Goal: Task Accomplishment & Management: Complete application form

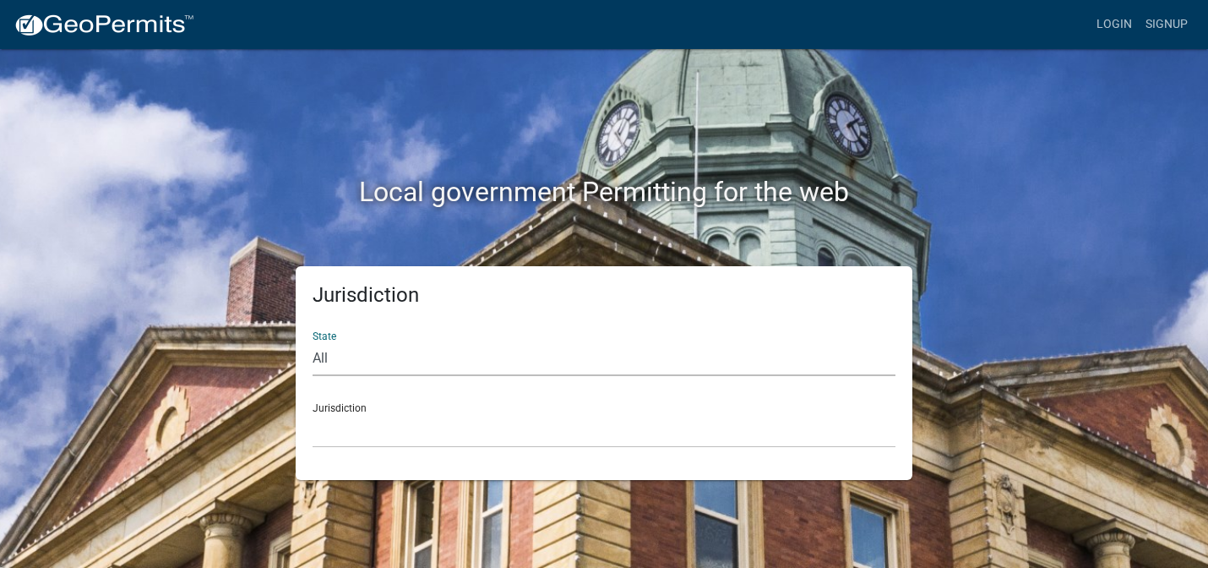
click at [379, 353] on select "All Colorado Georgia Indiana Iowa Kansas Minnesota Ohio South Carolina Wisconsin" at bounding box center [604, 358] width 583 height 35
select select "[US_STATE]"
click at [313, 341] on select "All Colorado Georgia Indiana Iowa Kansas Minnesota Ohio South Carolina Wisconsin" at bounding box center [604, 358] width 583 height 35
click at [391, 421] on select "City of Charlestown, Indiana City of Jeffersonville, Indiana City of Logansport…" at bounding box center [604, 430] width 583 height 35
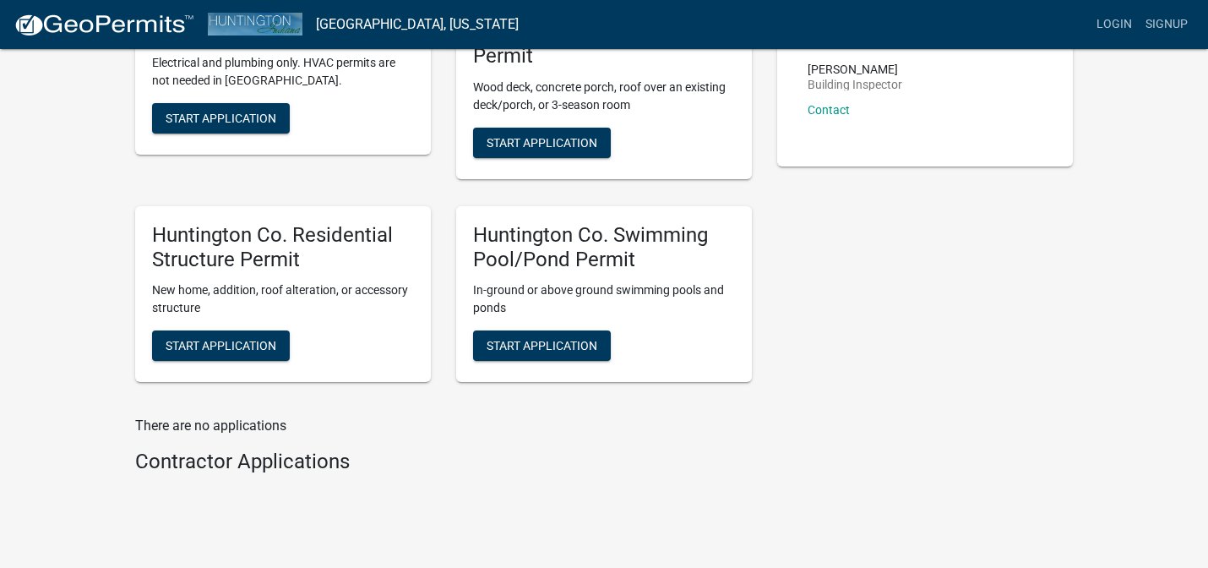
scroll to position [413, 0]
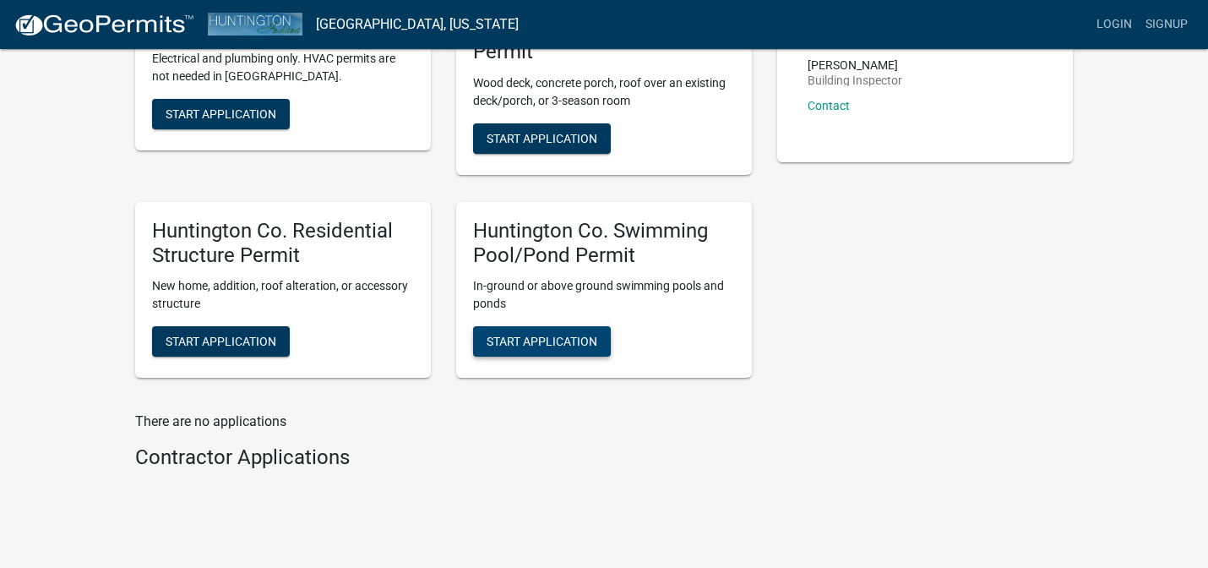
click at [537, 343] on span "Start Application" at bounding box center [542, 342] width 111 height 14
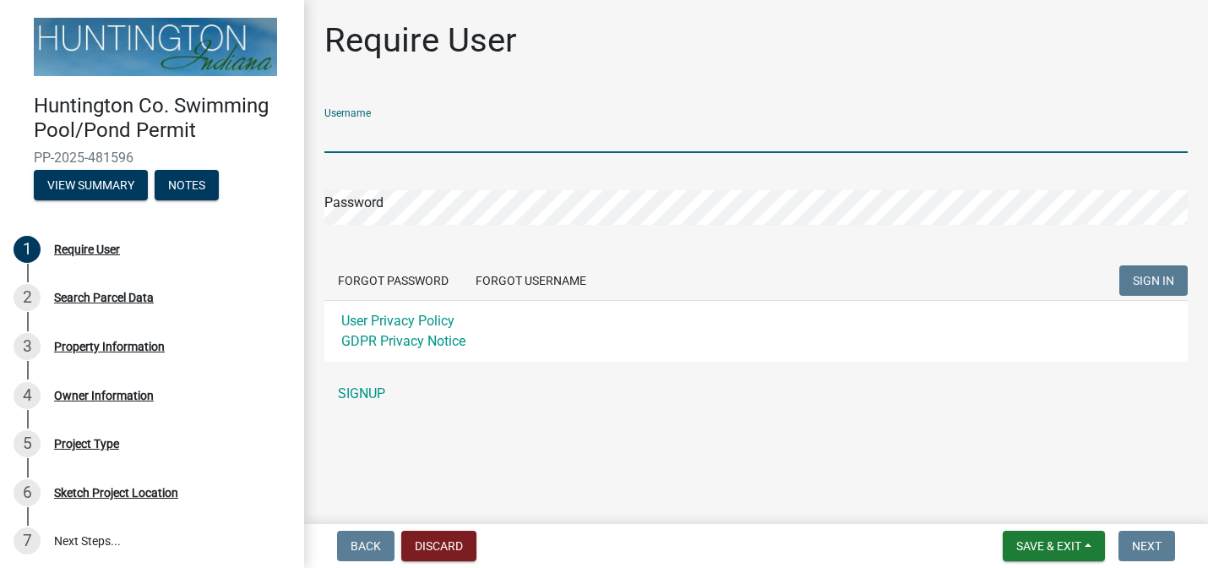
click at [630, 139] on input "Username" at bounding box center [756, 135] width 864 height 35
type input "j"
type input "Jason Meier"
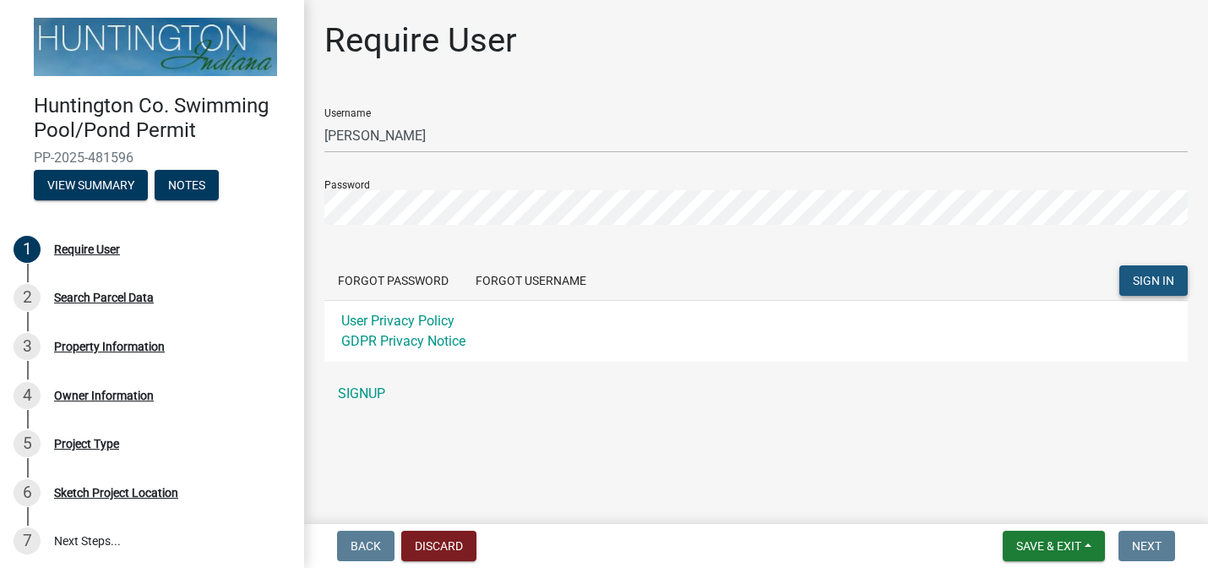
click at [1159, 280] on span "SIGN IN" at bounding box center [1153, 281] width 41 height 14
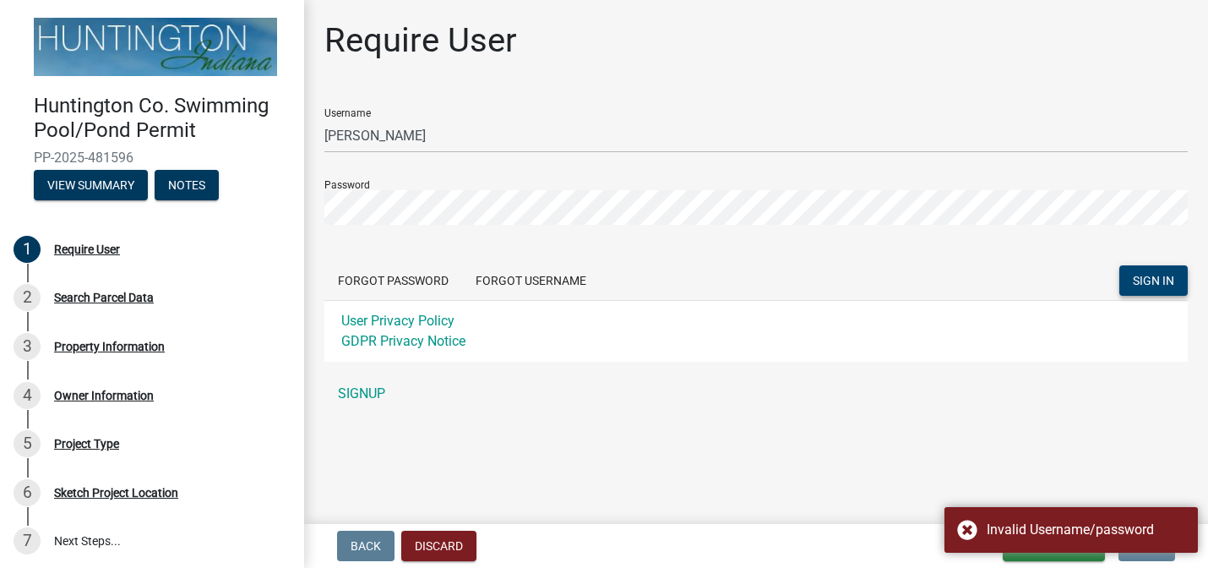
click at [1014, 360] on div "User Privacy Policy GDPR Privacy Notice" at bounding box center [756, 331] width 864 height 62
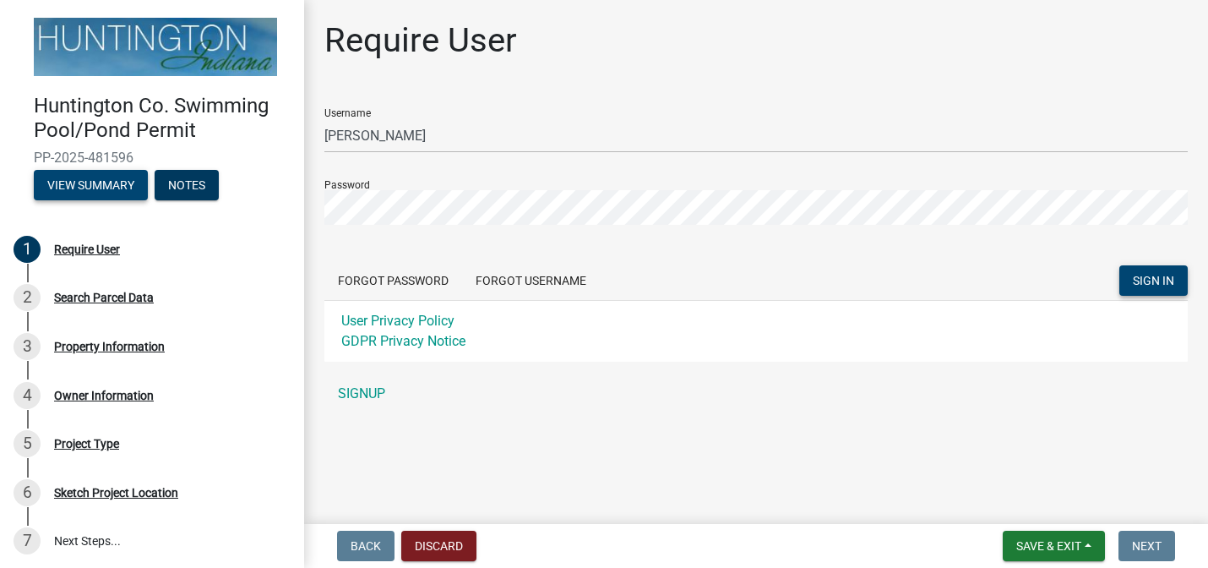
click at [120, 182] on button "View Summary" at bounding box center [91, 185] width 114 height 30
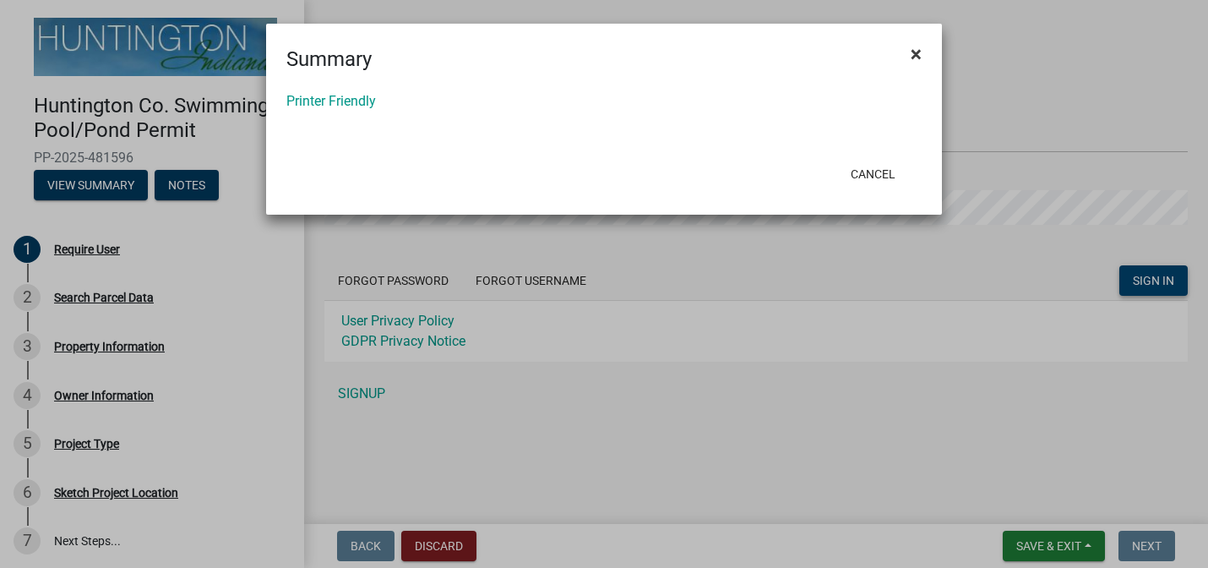
click at [914, 50] on span "×" at bounding box center [916, 54] width 11 height 24
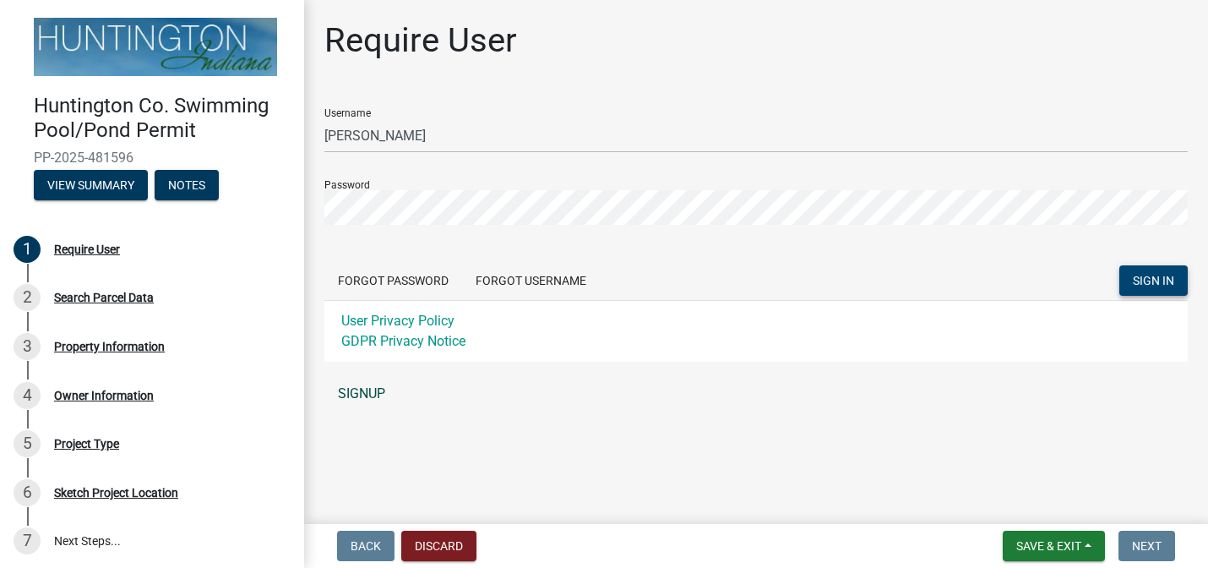
click at [357, 393] on link "SIGNUP" at bounding box center [756, 394] width 864 height 34
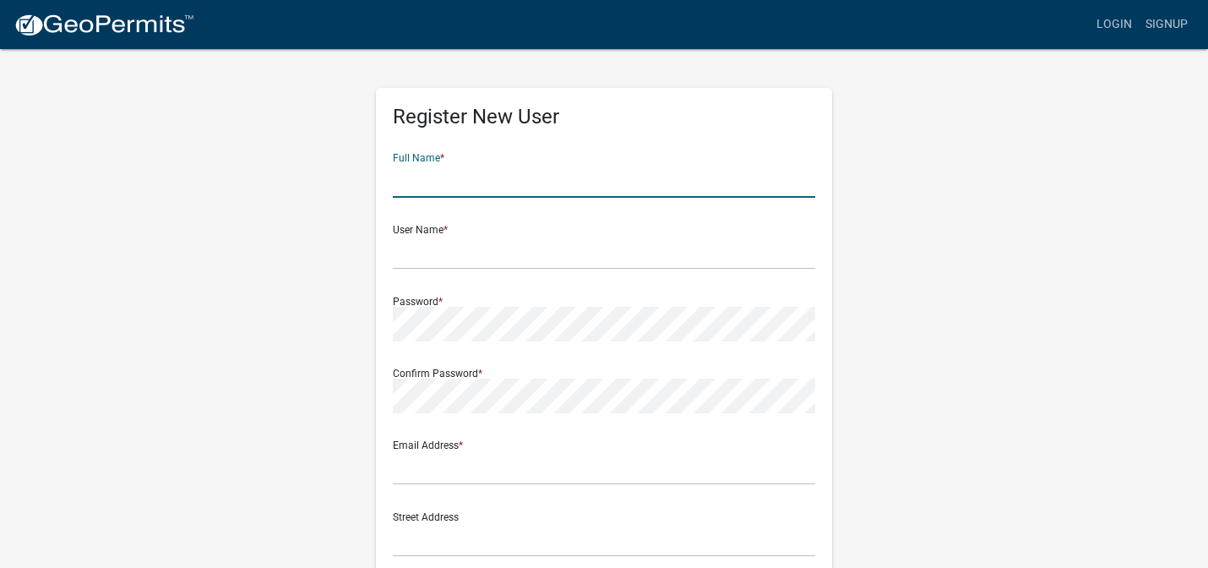
click at [679, 180] on input "text" at bounding box center [604, 180] width 423 height 35
type input "Jason Fredrick Meier"
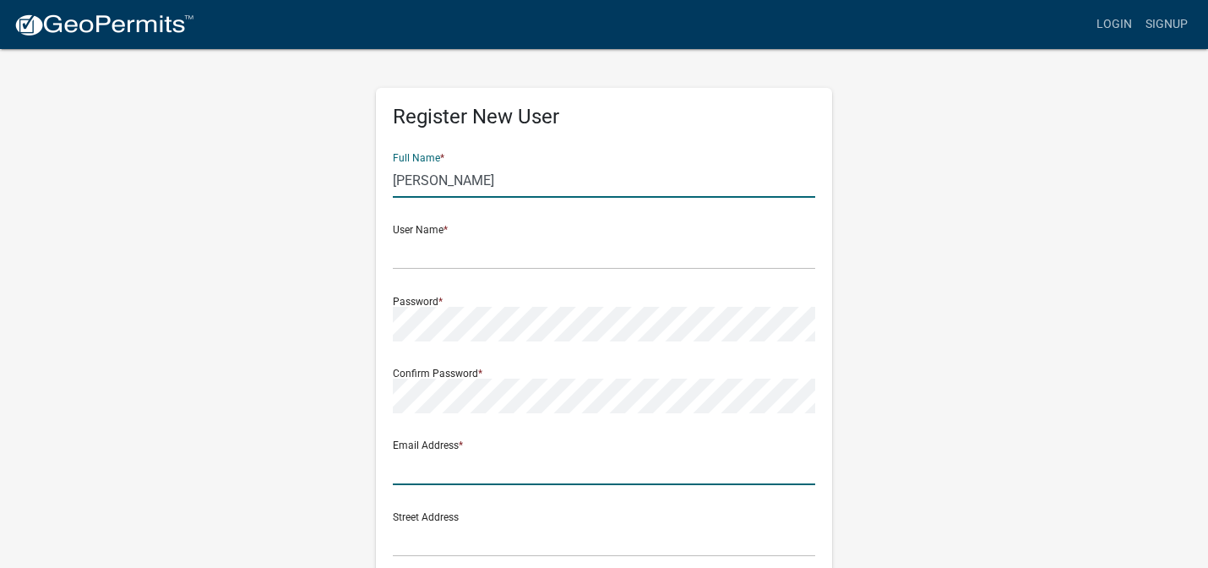
type input "jmeier@hccsc.k12.in.us"
type input "5496-S- 300 West"
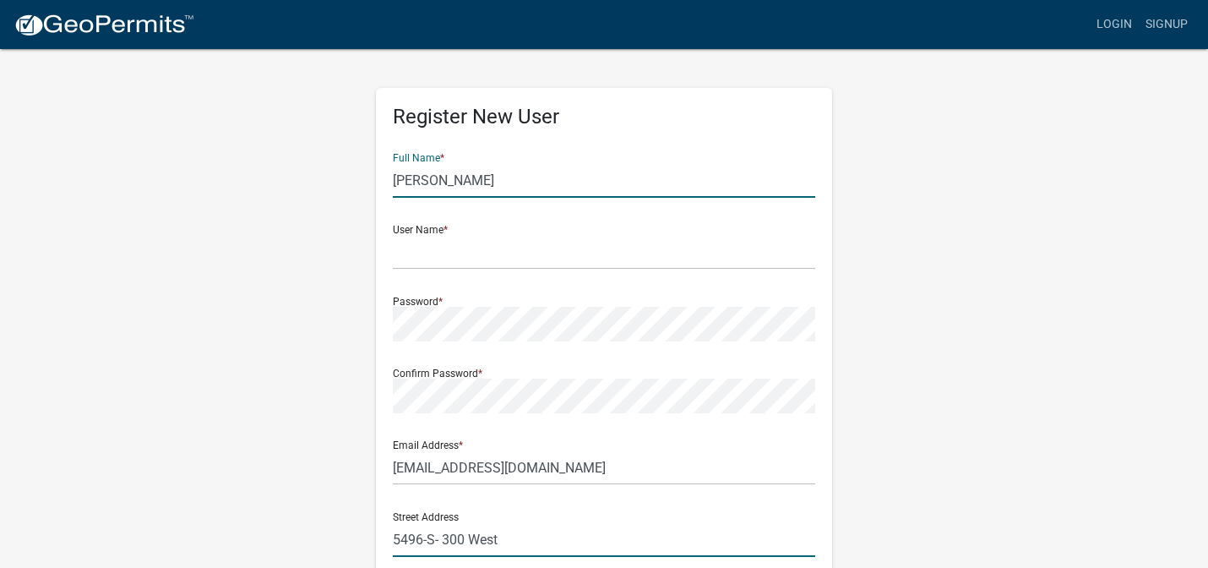
type input "Huntington"
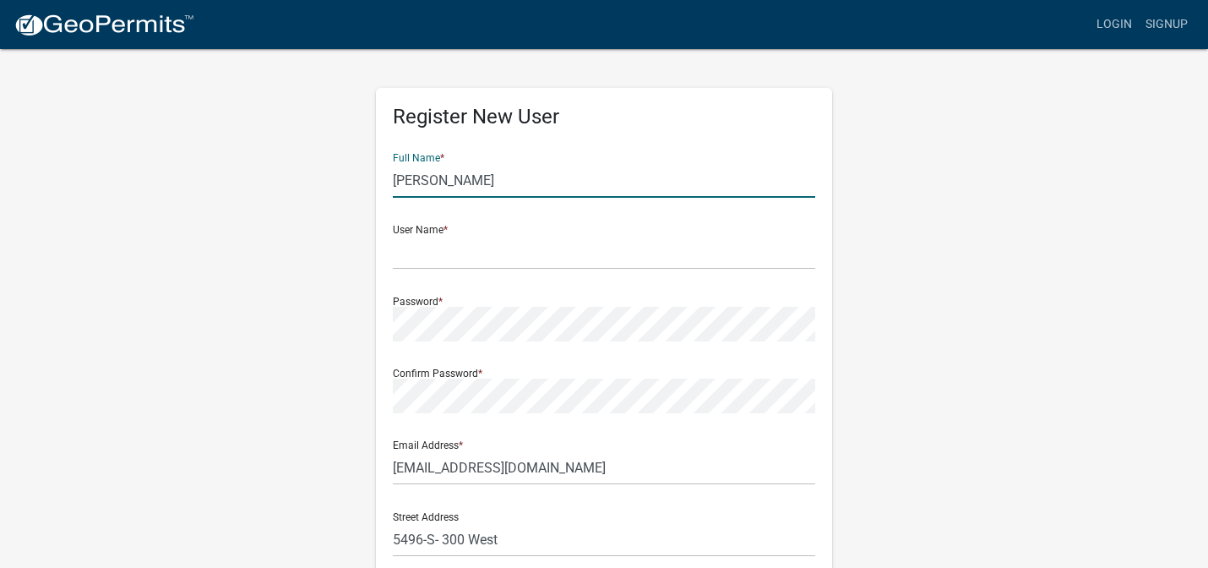
type input "[US_STATE]"
type input "46750"
type input "2604507465"
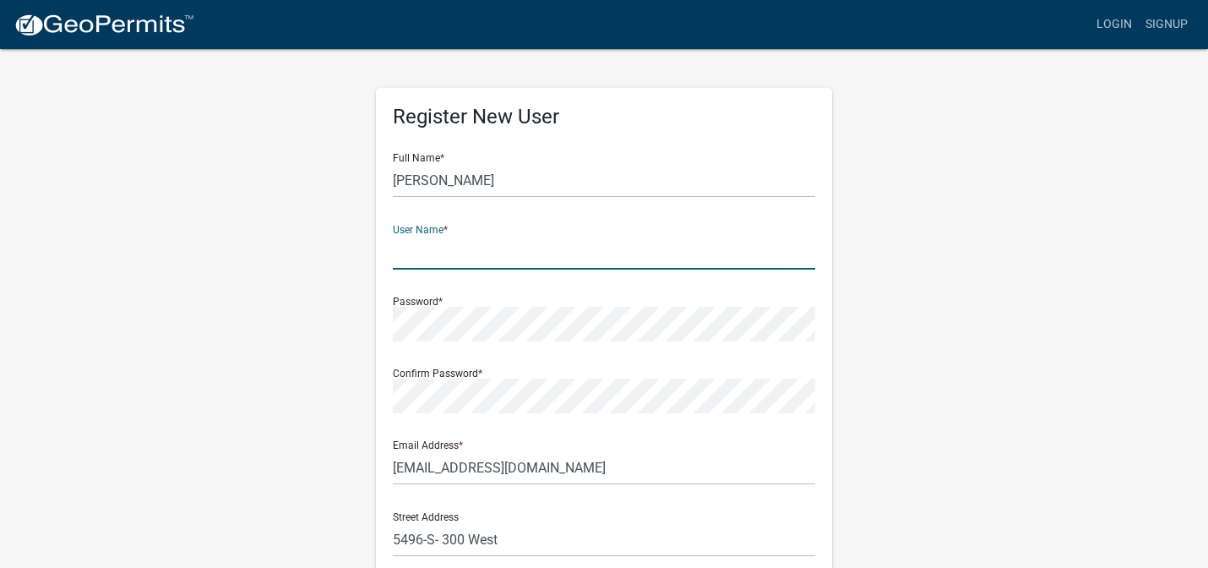
click at [589, 254] on input "text" at bounding box center [604, 252] width 423 height 35
type input "HFD Fire56"
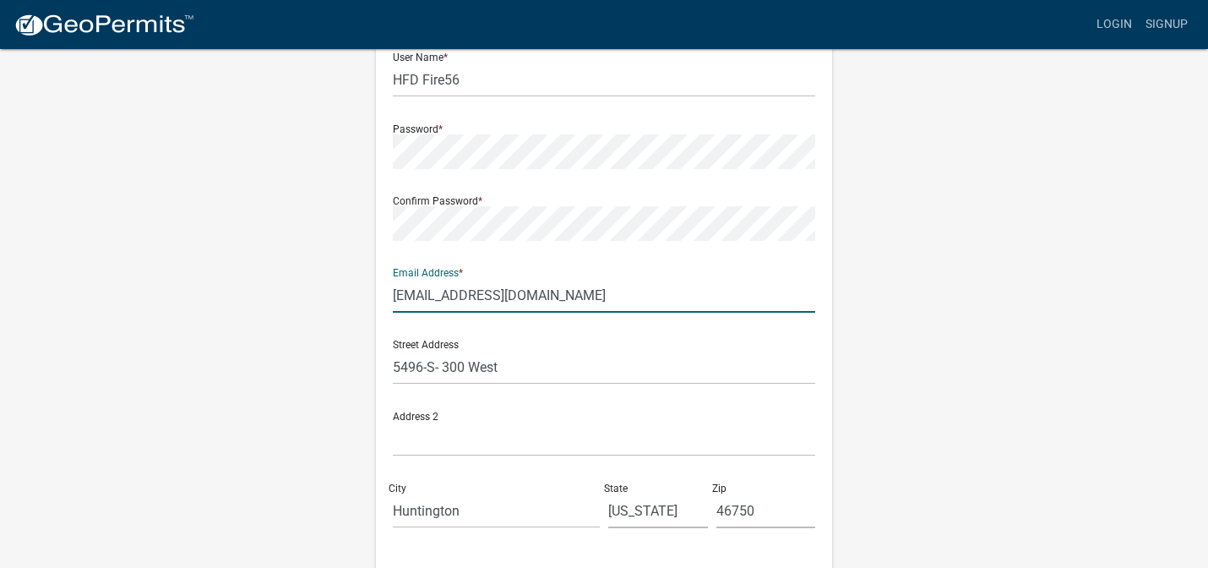
scroll to position [177, 0]
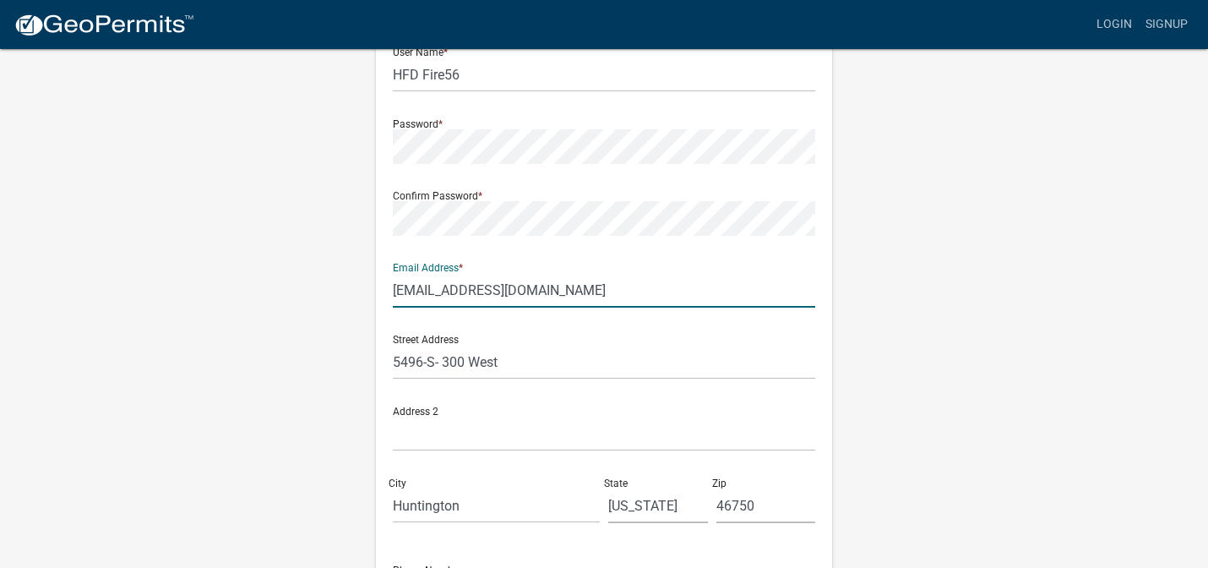
click at [674, 291] on input "jmeier@hccsc.k12.in.us" at bounding box center [604, 290] width 423 height 35
type input "j"
type input "[PERSON_NAME][EMAIL_ADDRESS][PERSON_NAME][DOMAIN_NAME]"
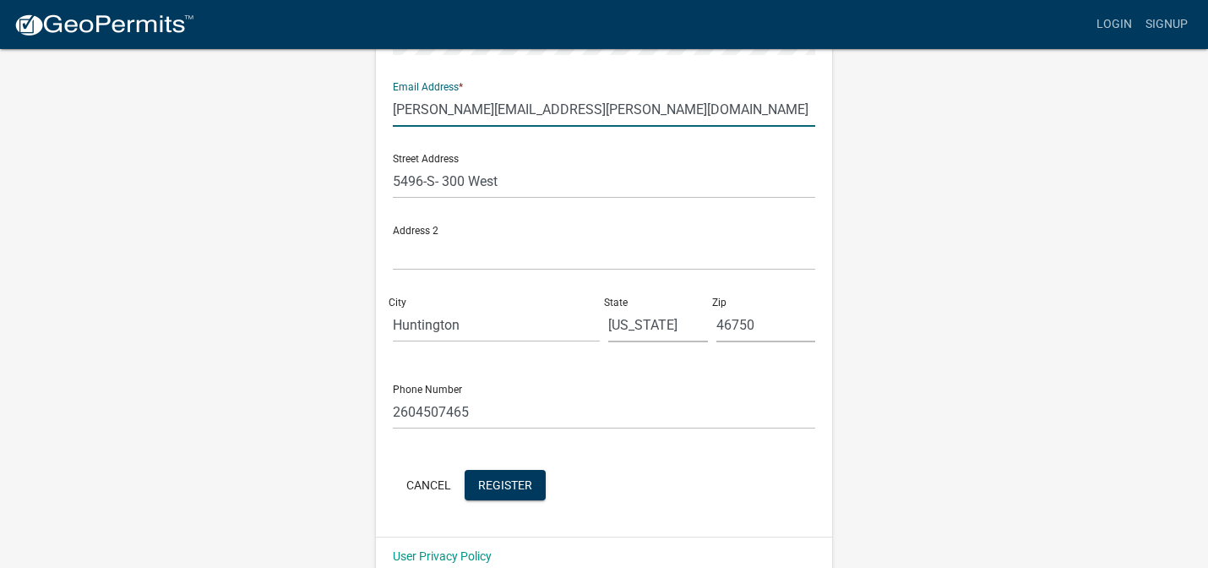
scroll to position [384, 0]
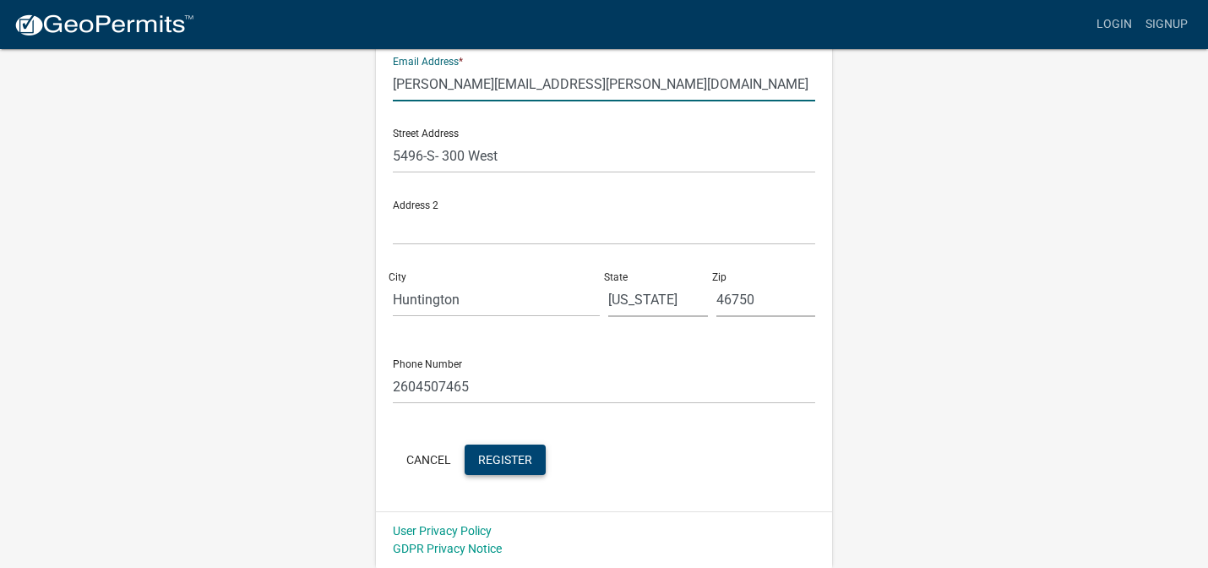
click at [515, 455] on span "Register" at bounding box center [505, 459] width 54 height 14
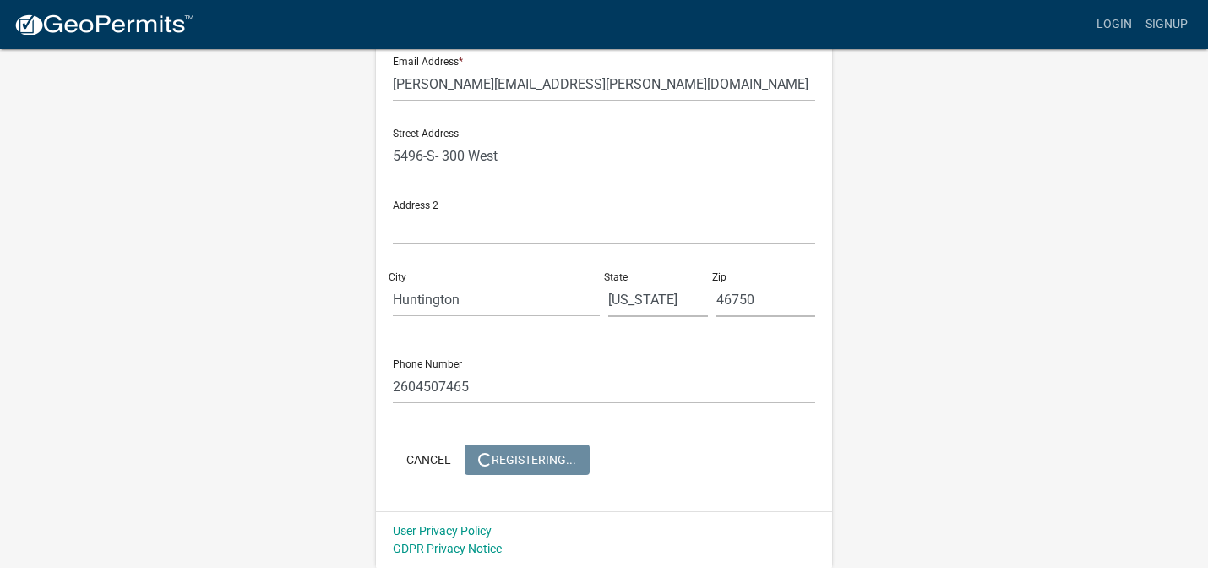
scroll to position [0, 0]
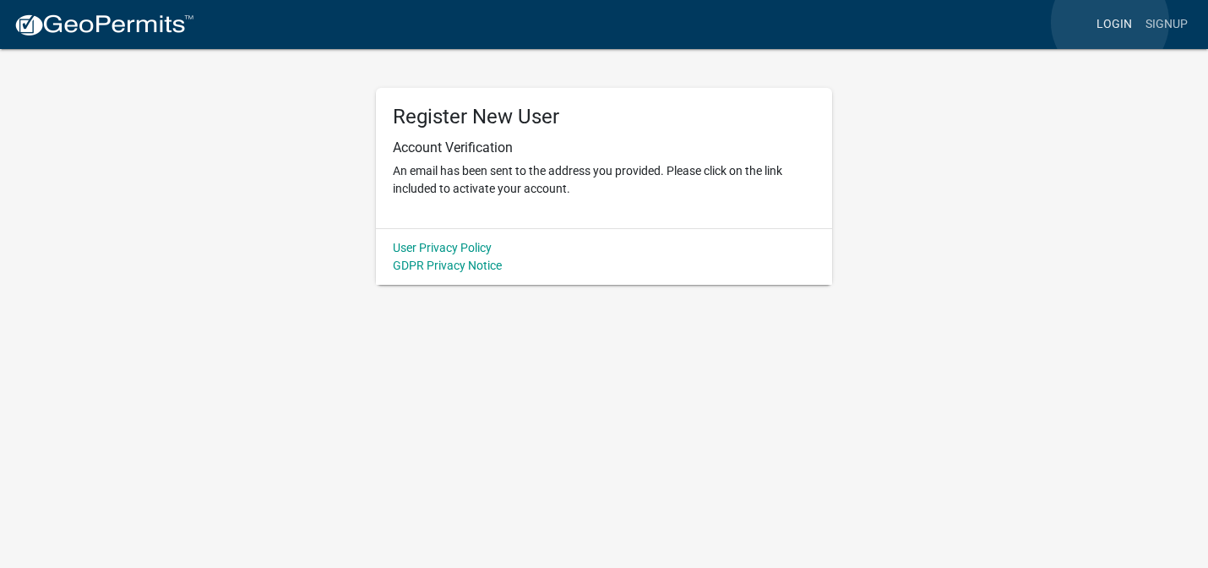
click at [1110, 22] on link "Login" at bounding box center [1114, 24] width 49 height 32
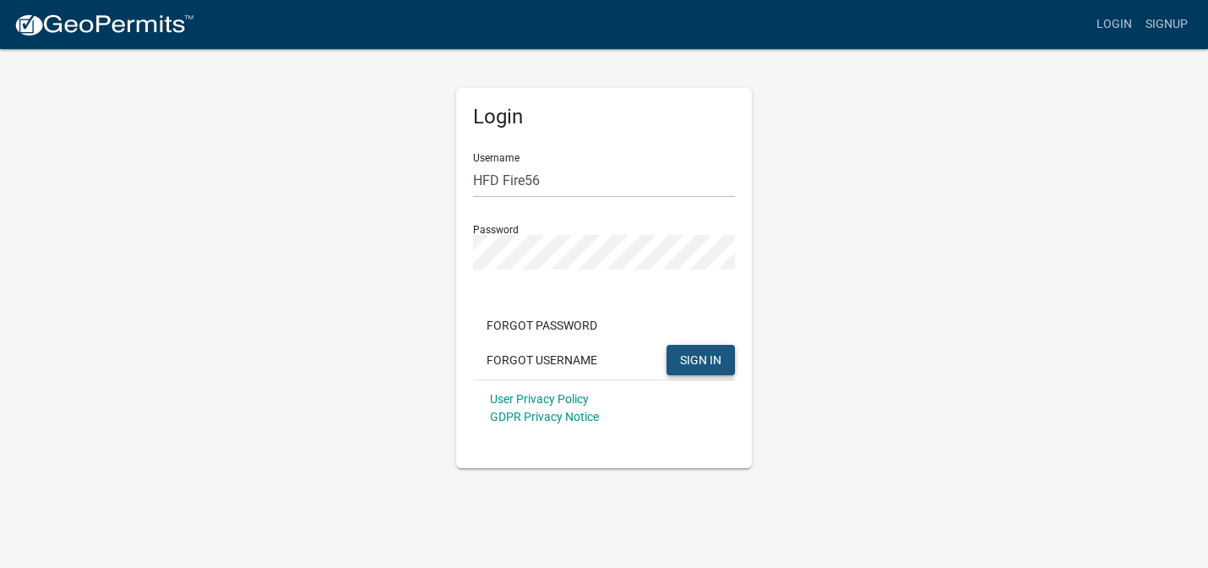
click at [702, 357] on span "SIGN IN" at bounding box center [700, 359] width 41 height 14
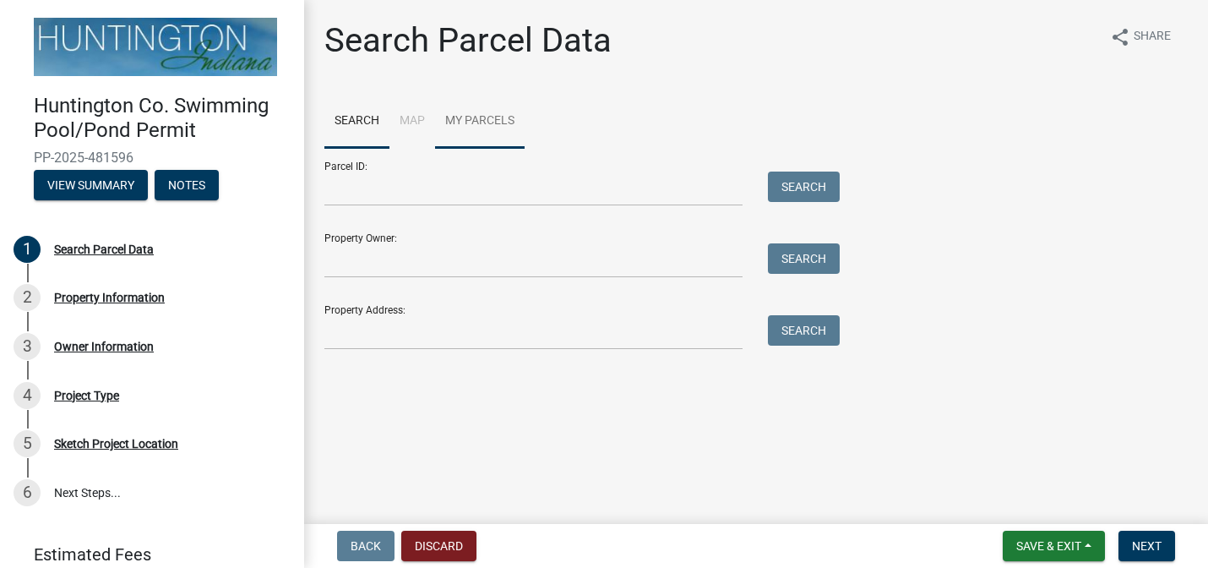
click at [468, 116] on link "My Parcels" at bounding box center [480, 122] width 90 height 54
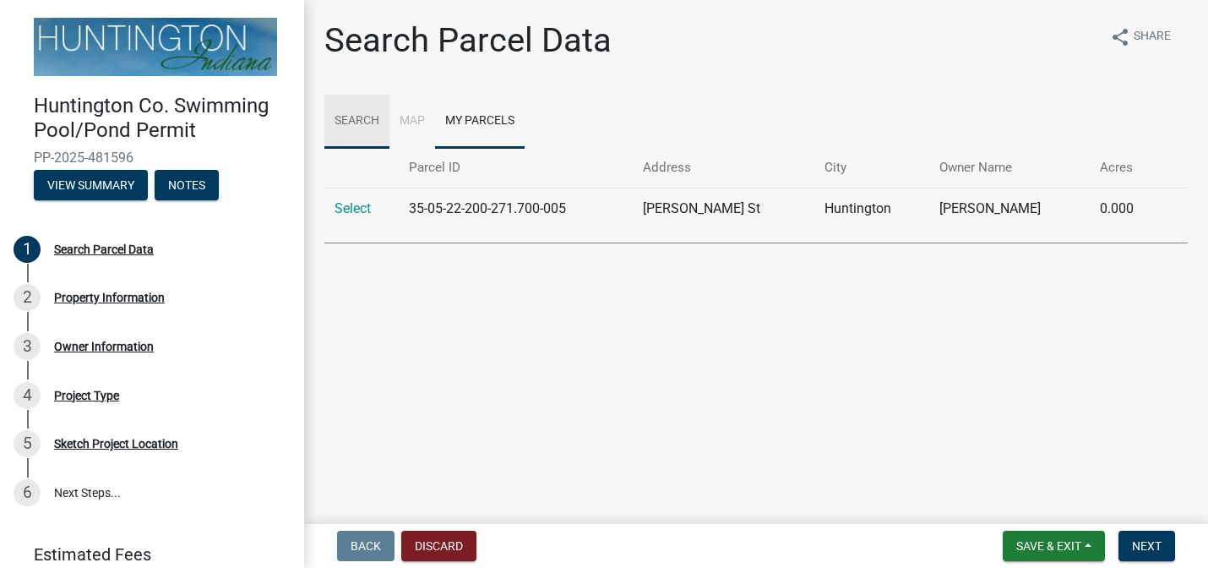
click at [371, 126] on link "Search" at bounding box center [356, 122] width 65 height 54
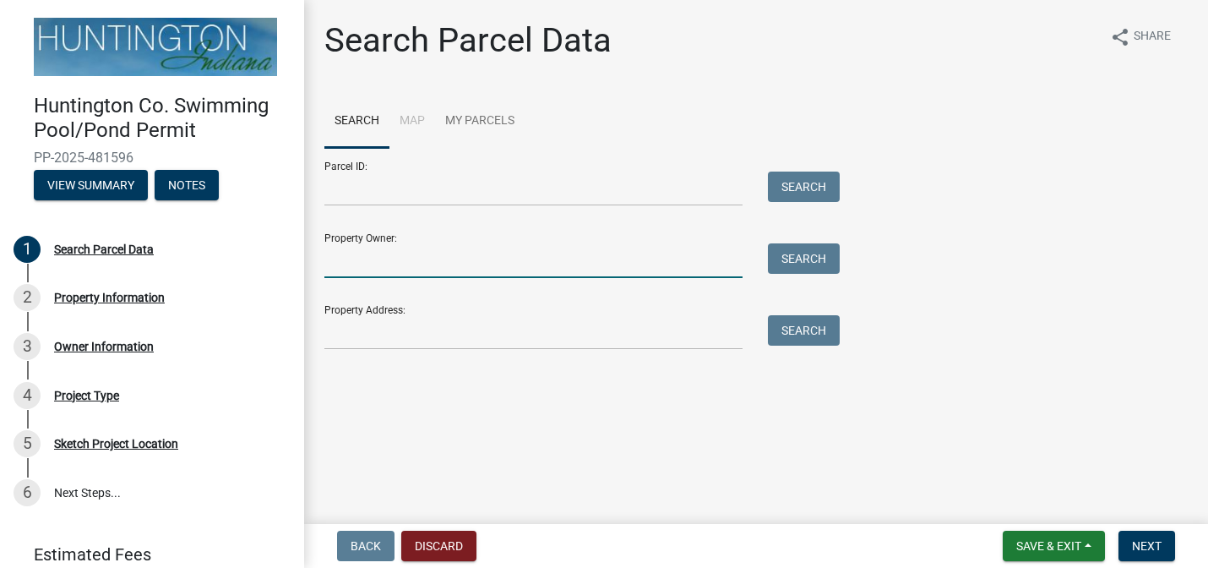
click at [501, 251] on input "Property Owner:" at bounding box center [533, 260] width 418 height 35
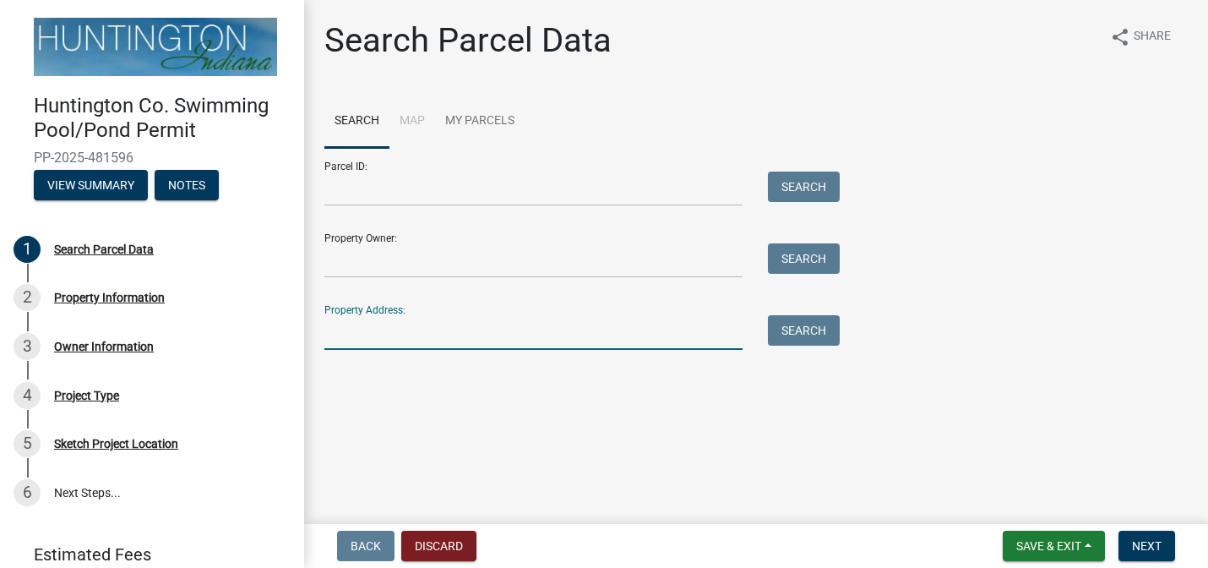
click at [608, 334] on input "Property Address:" at bounding box center [533, 332] width 418 height 35
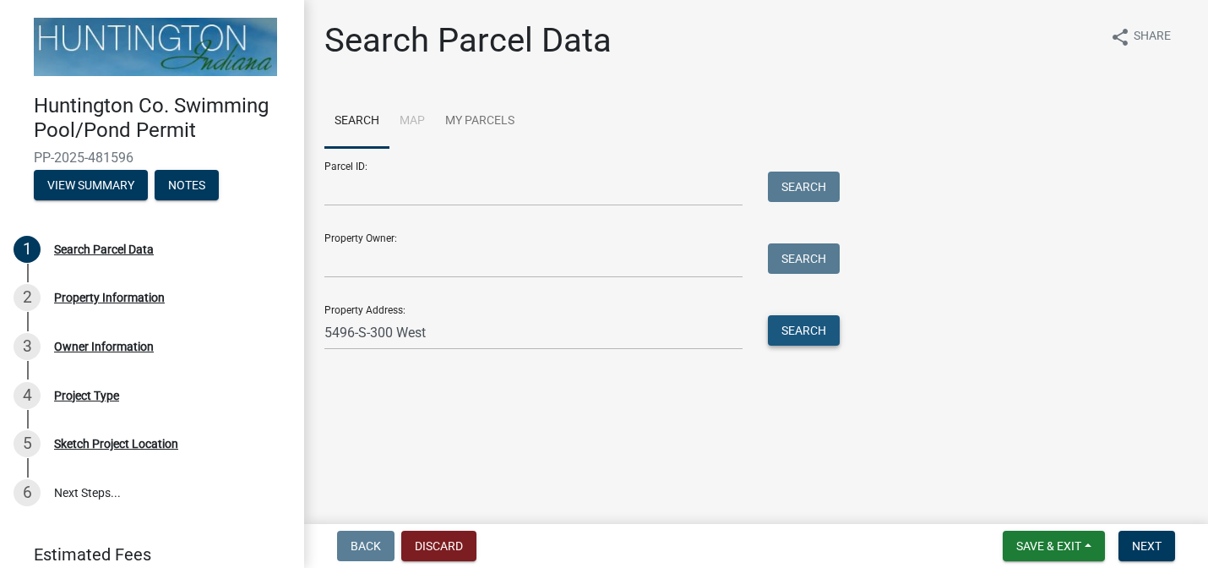
click at [811, 332] on button "Search" at bounding box center [804, 330] width 72 height 30
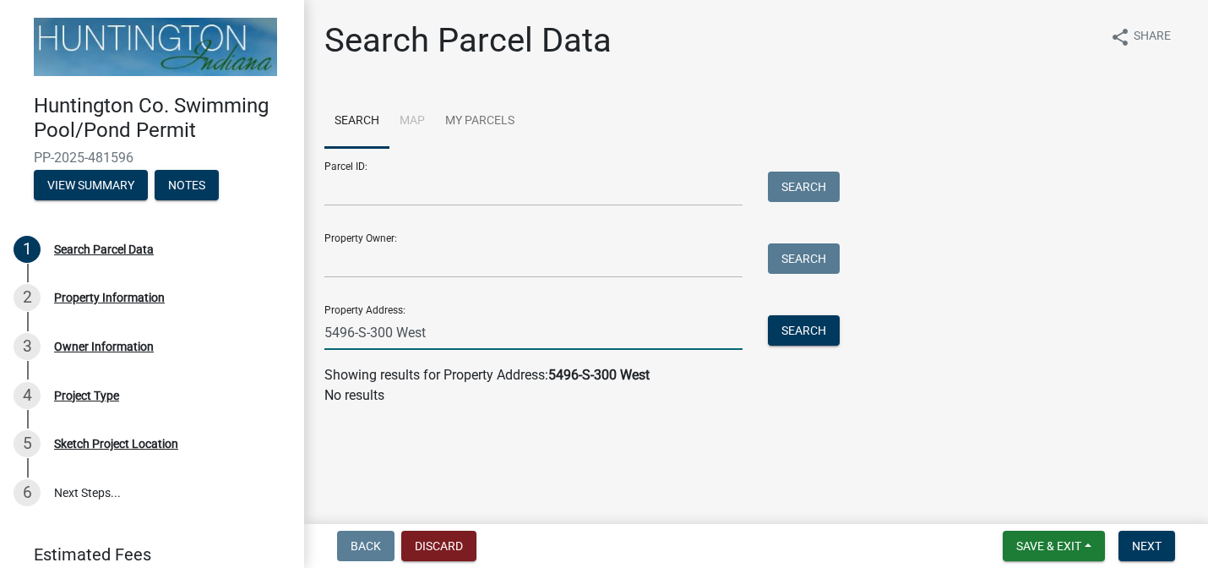
click at [617, 336] on input "5496-S-300 West" at bounding box center [533, 332] width 418 height 35
click at [815, 332] on button "Search" at bounding box center [804, 330] width 72 height 30
click at [533, 335] on input "5496-S-300 W" at bounding box center [533, 332] width 418 height 35
click at [360, 329] on input "5496-south" at bounding box center [533, 332] width 418 height 35
click at [424, 335] on input "5496 south" at bounding box center [533, 332] width 418 height 35
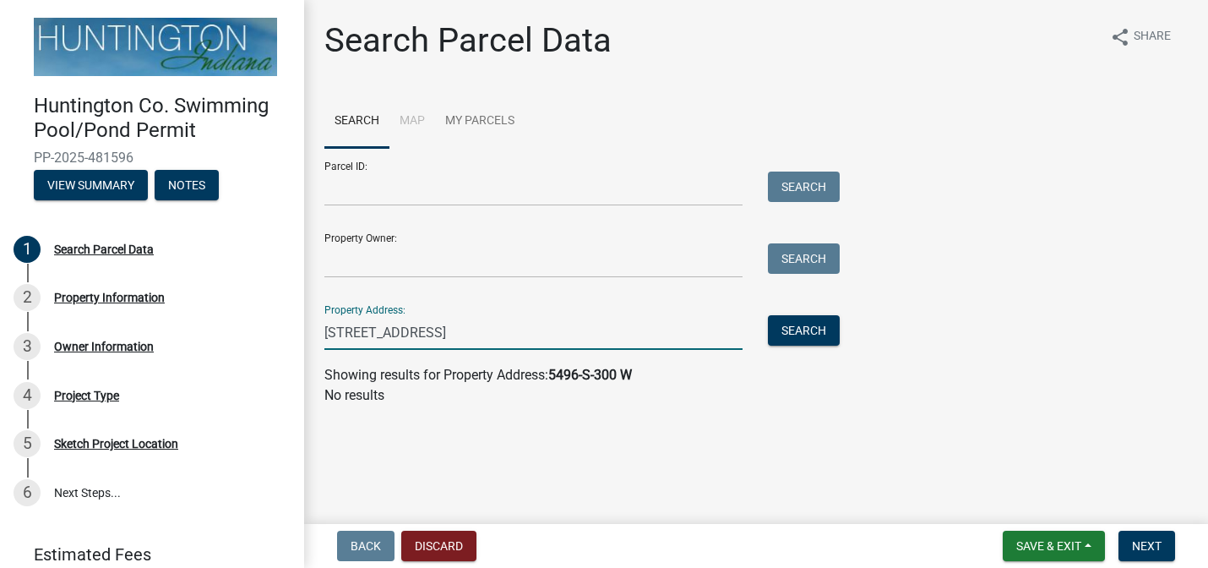
type input "[STREET_ADDRESS]"
click at [803, 332] on button "Search" at bounding box center [804, 330] width 72 height 30
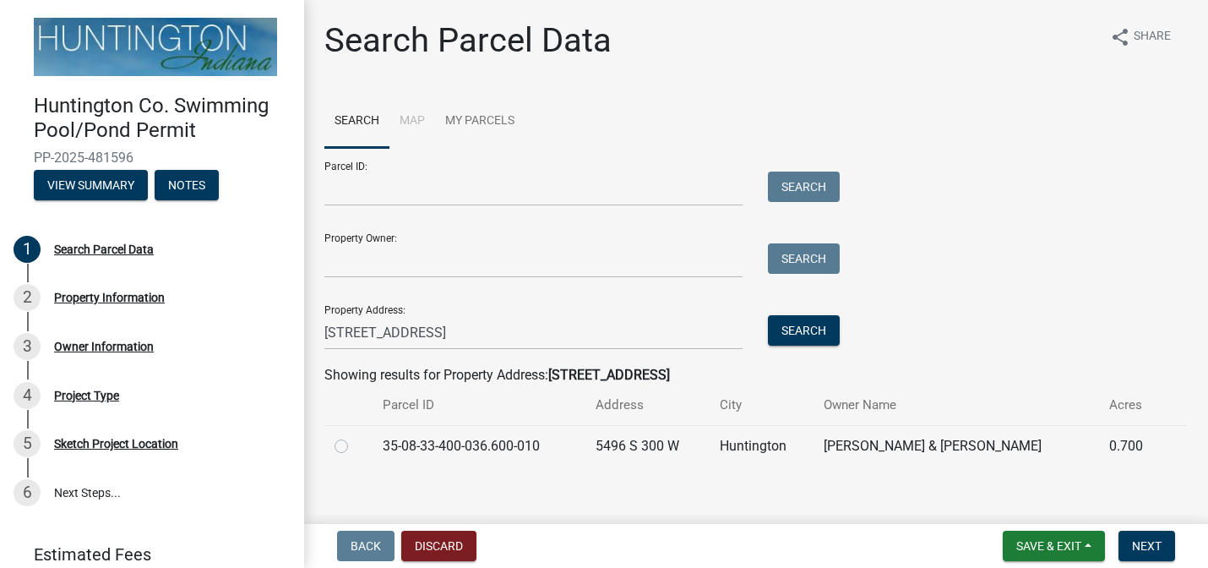
click at [355, 436] on label at bounding box center [355, 436] width 0 height 0
click at [355, 447] on input "radio" at bounding box center [360, 441] width 11 height 11
radio input "true"
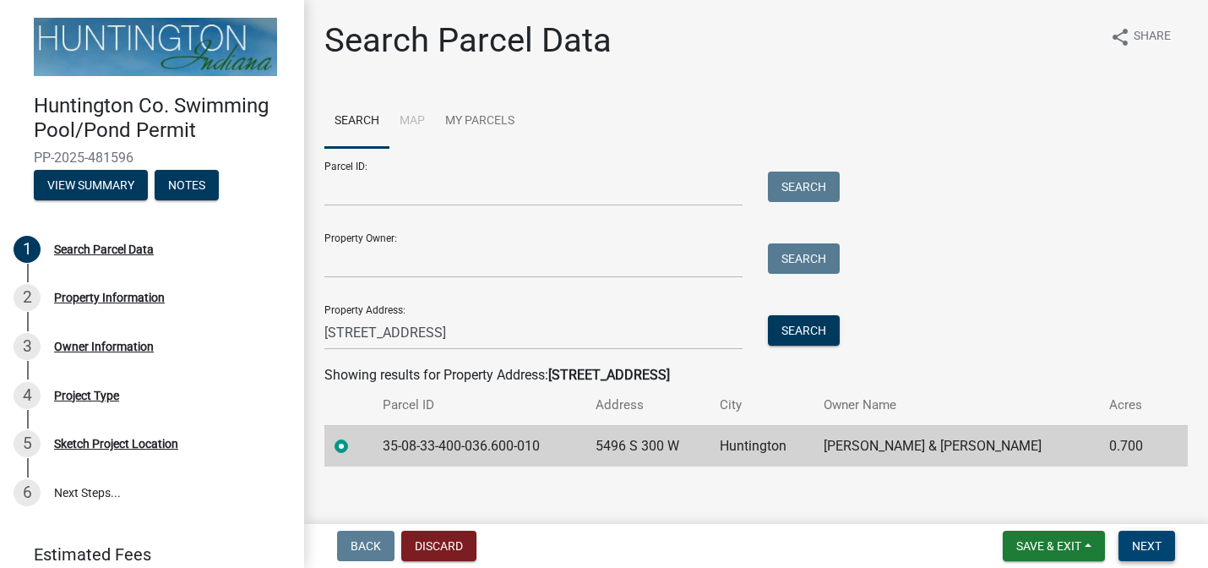
click at [1152, 545] on span "Next" at bounding box center [1147, 546] width 30 height 14
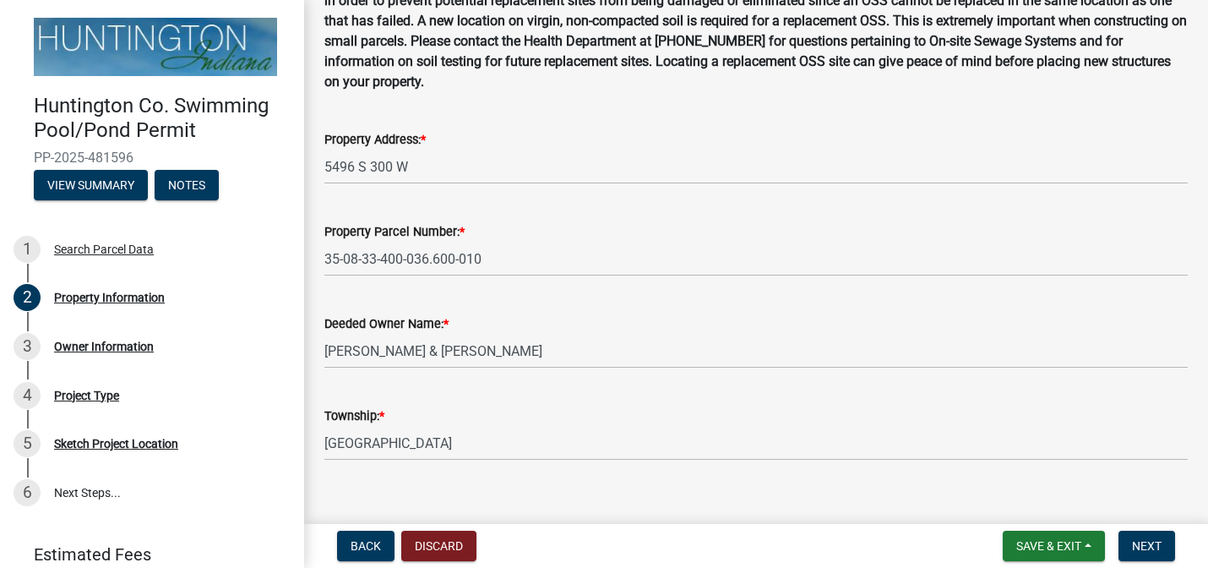
scroll to position [174, 0]
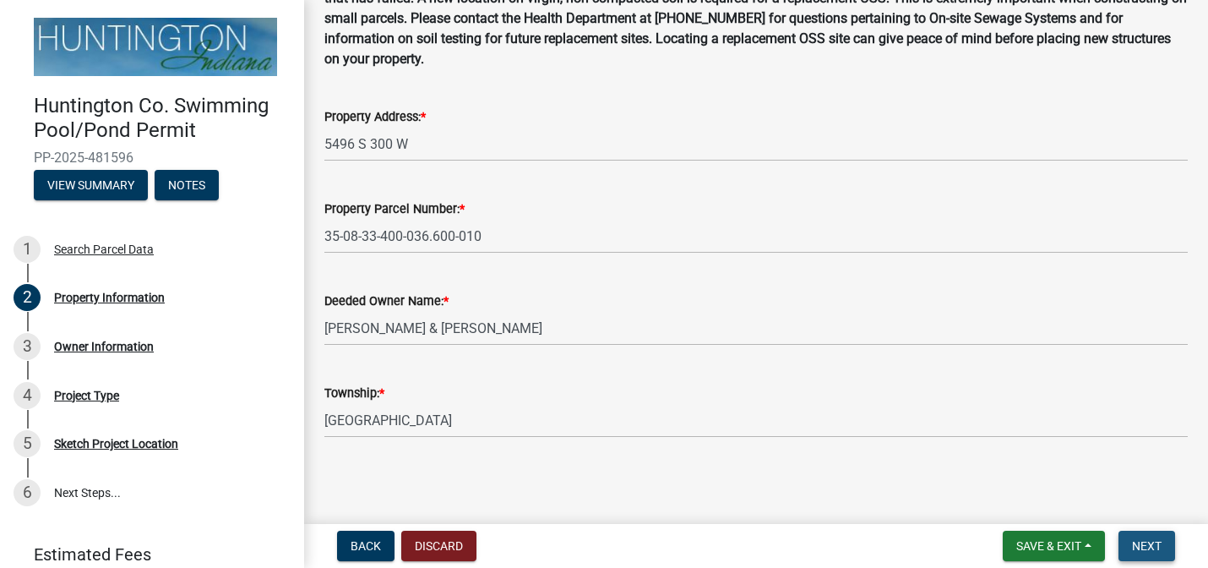
click at [1145, 548] on span "Next" at bounding box center [1147, 546] width 30 height 14
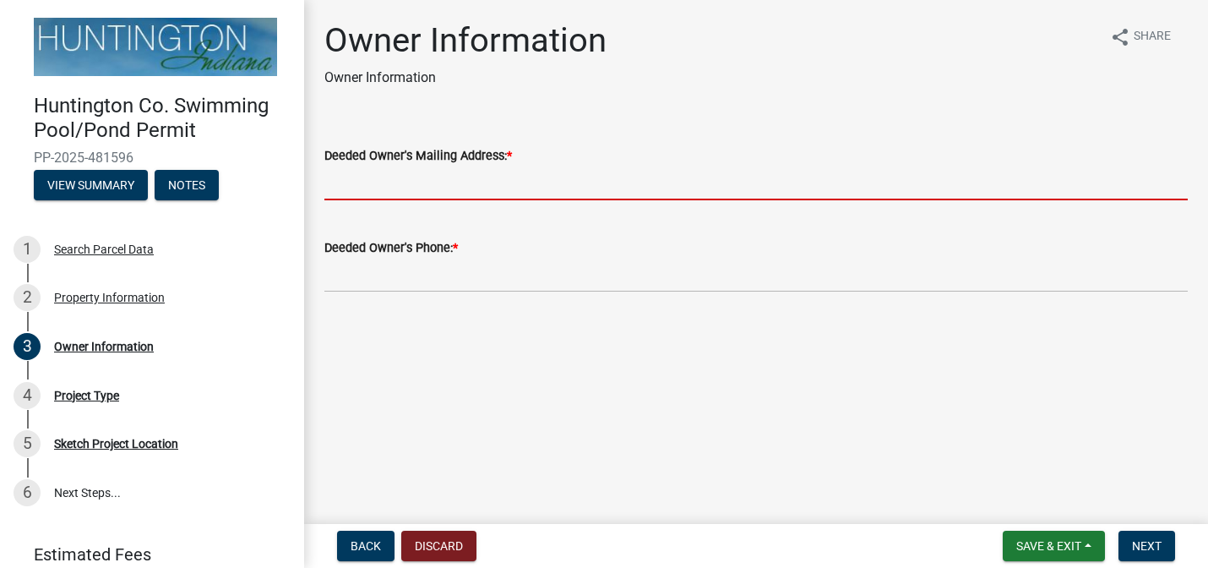
click at [717, 184] on input "Deeded Owner's Mailing Address: *" at bounding box center [756, 183] width 864 height 35
type input "[PERSON_NAME][EMAIL_ADDRESS][PERSON_NAME][DOMAIN_NAME]"
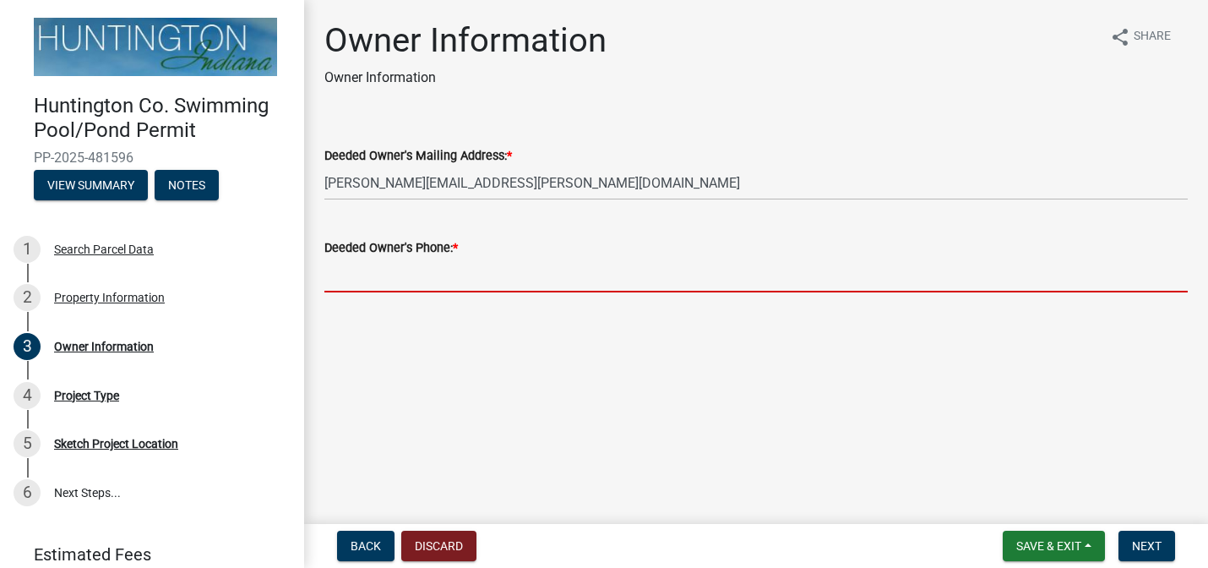
click at [559, 275] on input "Deeded Owner's Phone: *" at bounding box center [756, 275] width 864 height 35
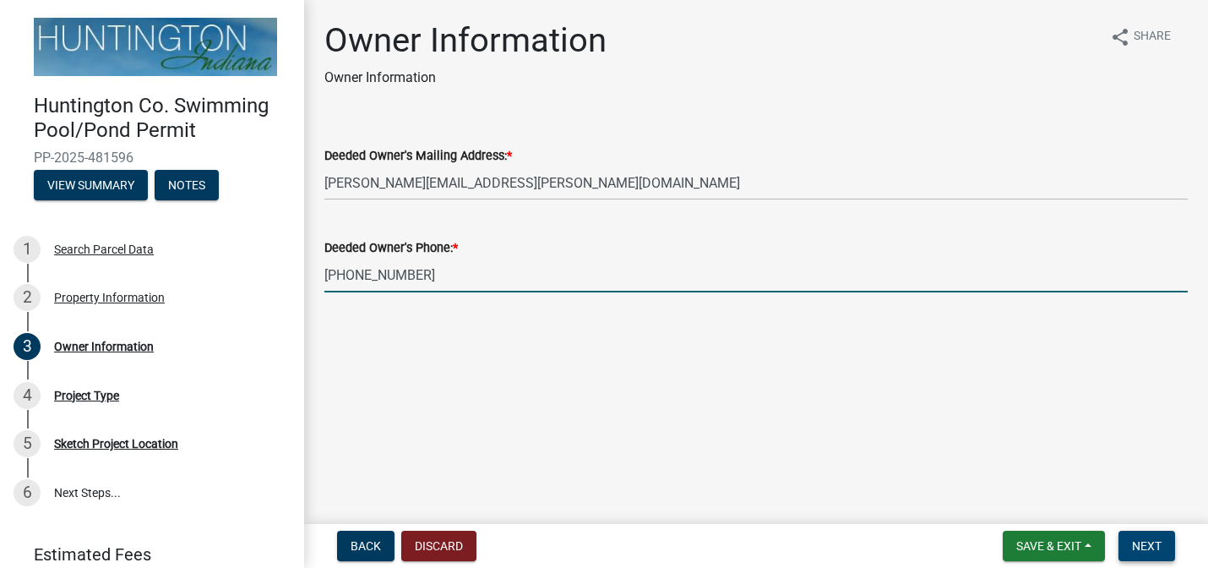
type input "[PHONE_NUMBER]"
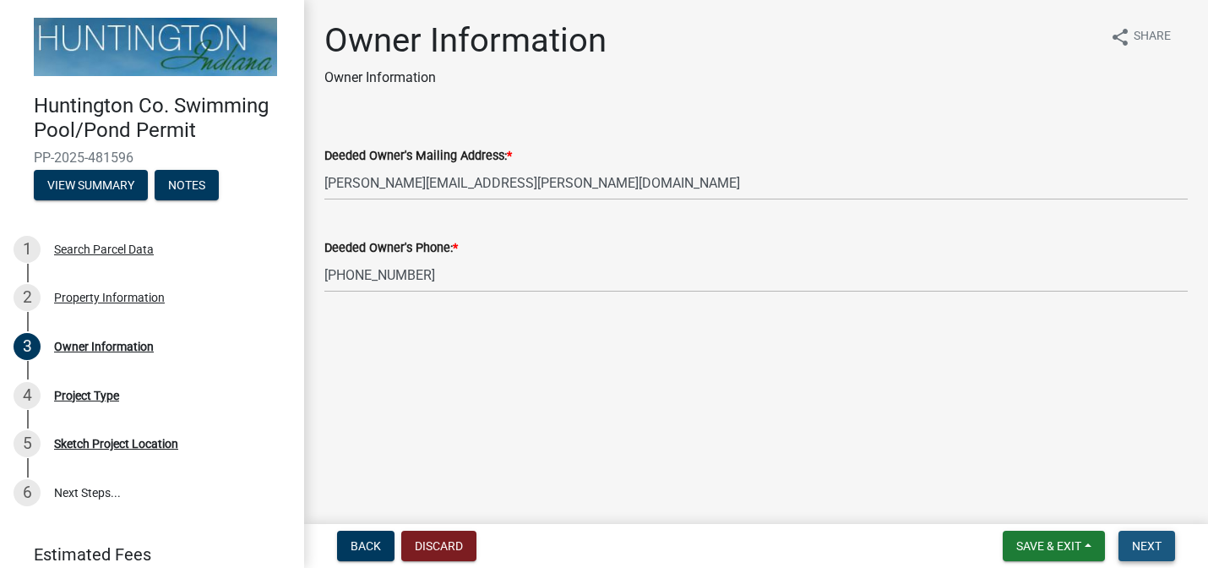
click at [1150, 539] on span "Next" at bounding box center [1147, 546] width 30 height 14
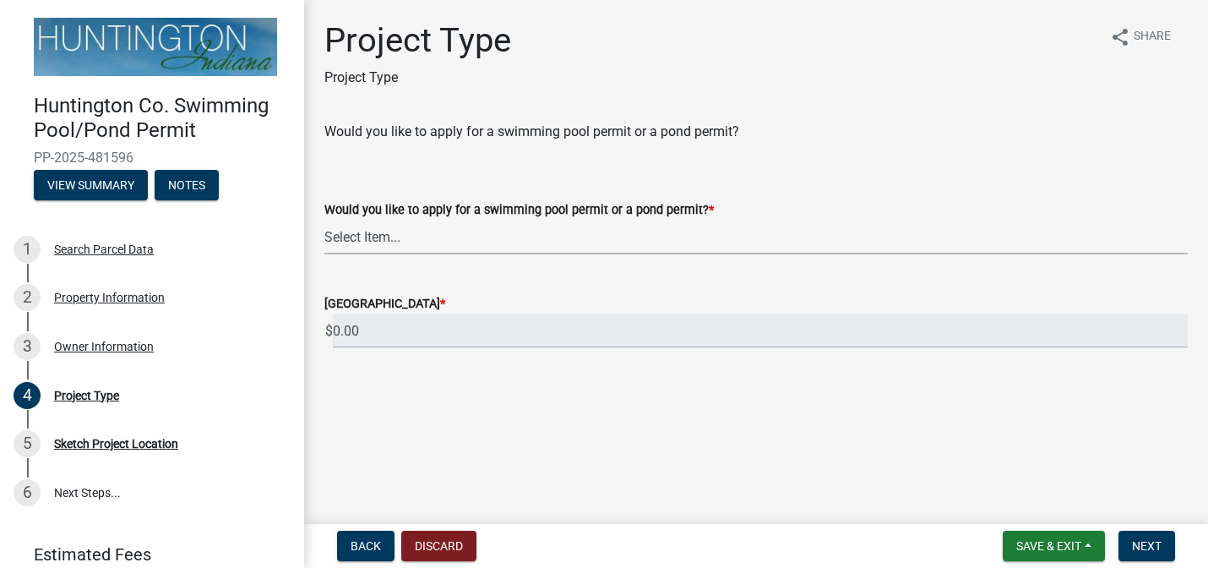
click at [771, 236] on select "Select Item... Swimming Pool Pond" at bounding box center [756, 237] width 864 height 35
click at [324, 220] on select "Select Item... Swimming Pool Pond" at bounding box center [756, 237] width 864 height 35
select select "287f58e5-f096-4067-b222-c92c62b3c8a7"
click at [1106, 333] on input "0.00" at bounding box center [760, 330] width 855 height 35
click at [1148, 548] on span "Next" at bounding box center [1147, 546] width 30 height 14
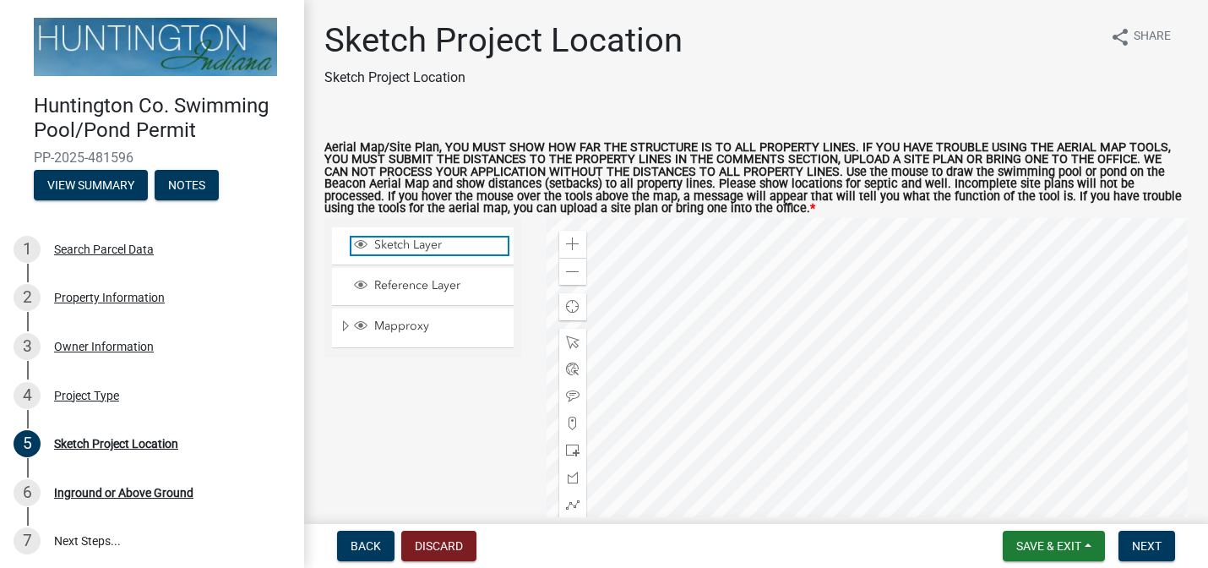
click at [421, 249] on span "Sketch Layer" at bounding box center [439, 244] width 138 height 15
click at [572, 243] on span at bounding box center [573, 244] width 14 height 14
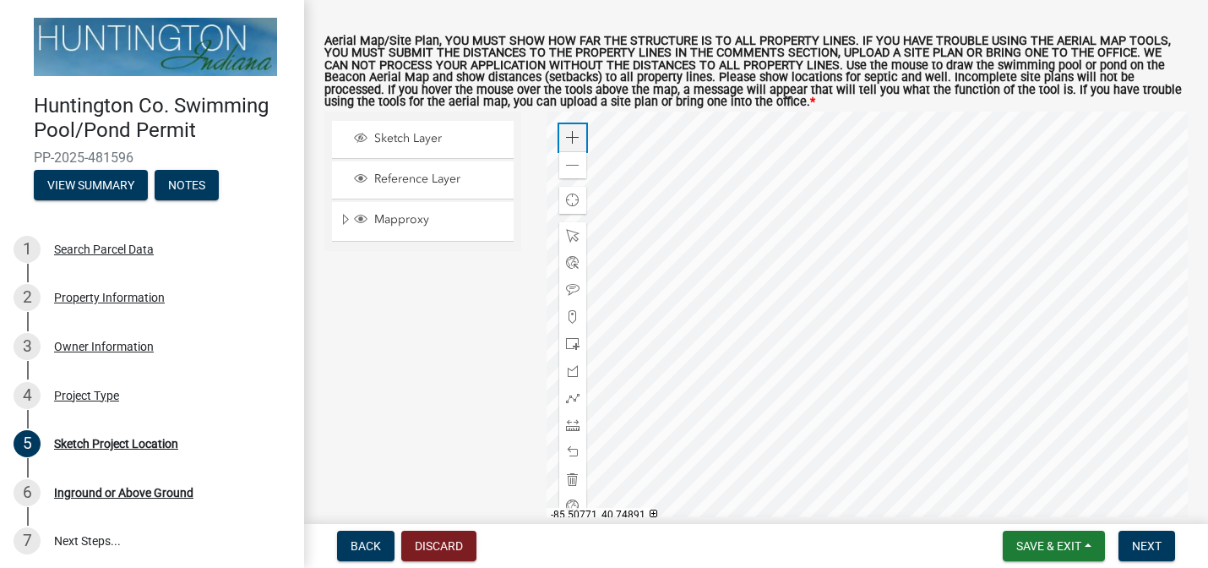
scroll to position [130, 0]
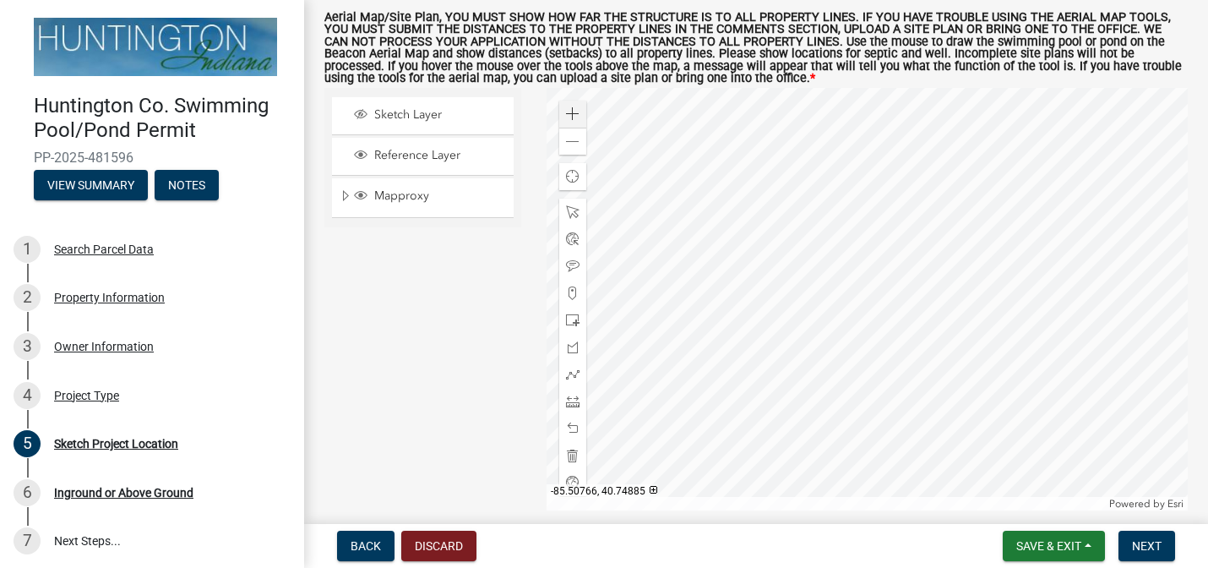
click at [750, 340] on div at bounding box center [867, 299] width 641 height 423
click at [570, 296] on span at bounding box center [573, 293] width 14 height 14
click at [735, 323] on div at bounding box center [867, 299] width 641 height 423
click at [742, 324] on div at bounding box center [867, 299] width 641 height 423
click at [740, 328] on div at bounding box center [867, 299] width 641 height 423
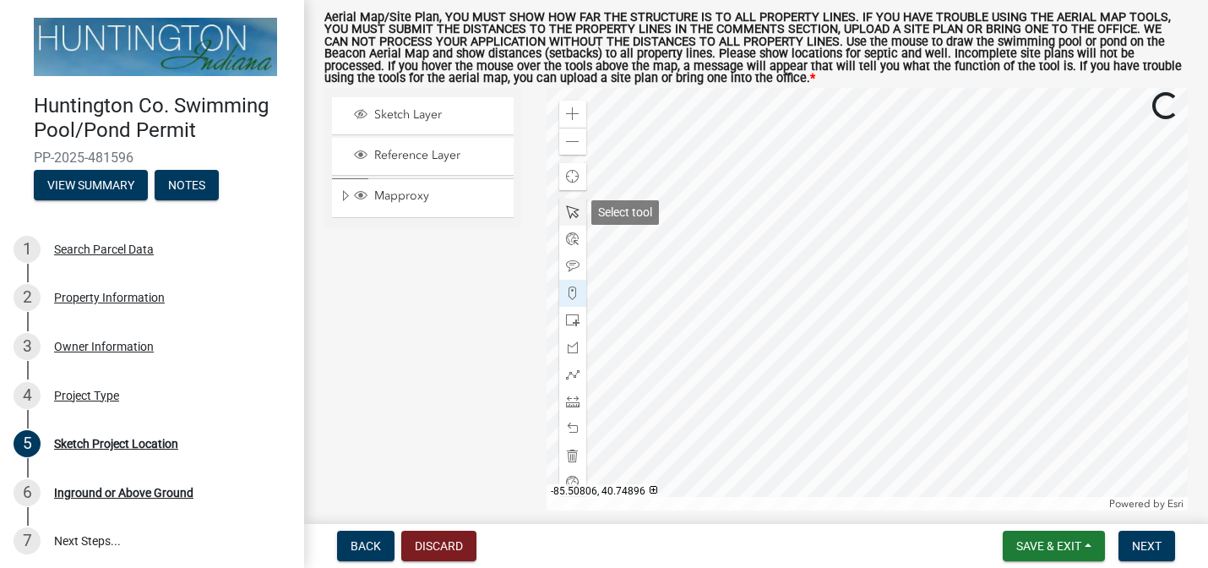
click at [571, 210] on span at bounding box center [573, 212] width 14 height 14
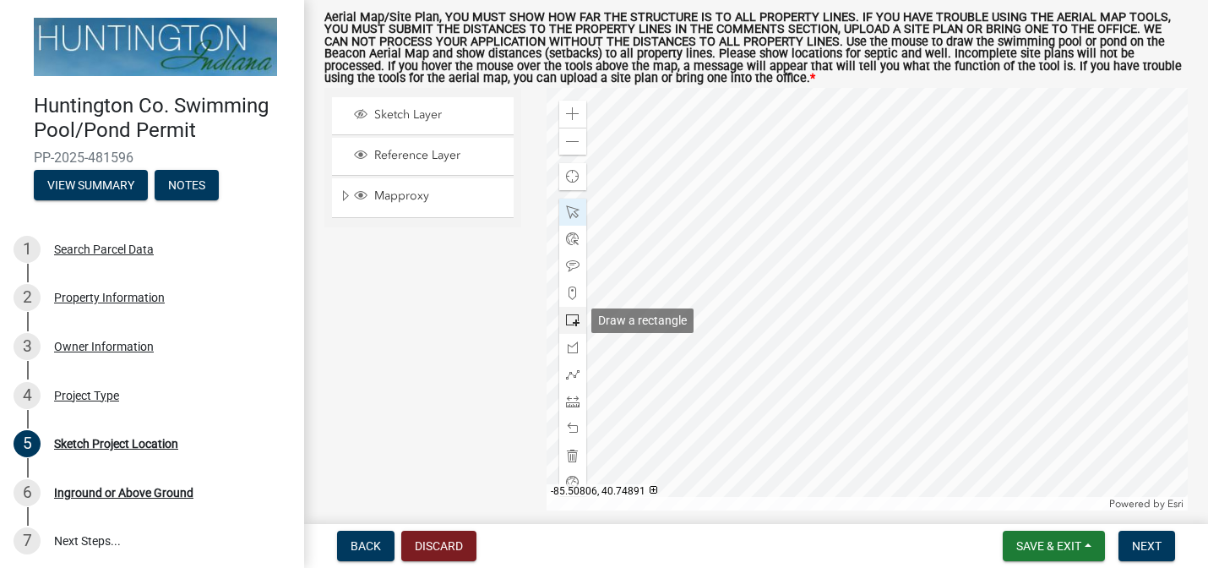
click at [575, 316] on span at bounding box center [573, 320] width 14 height 14
click at [796, 345] on div at bounding box center [867, 299] width 641 height 423
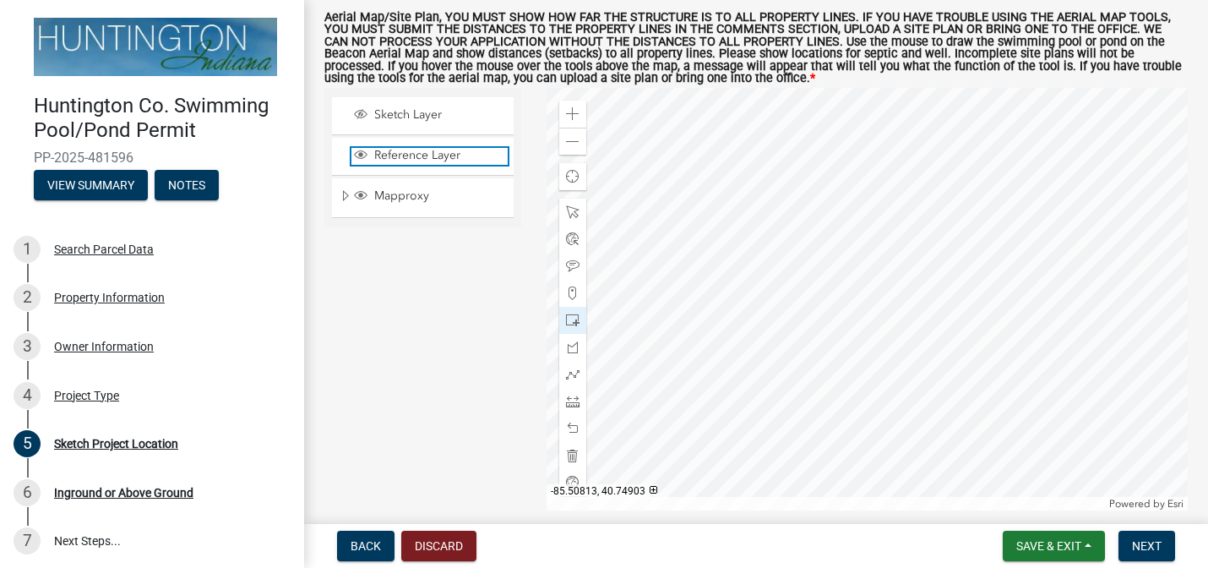
click at [411, 150] on span "Reference Layer" at bounding box center [439, 155] width 138 height 15
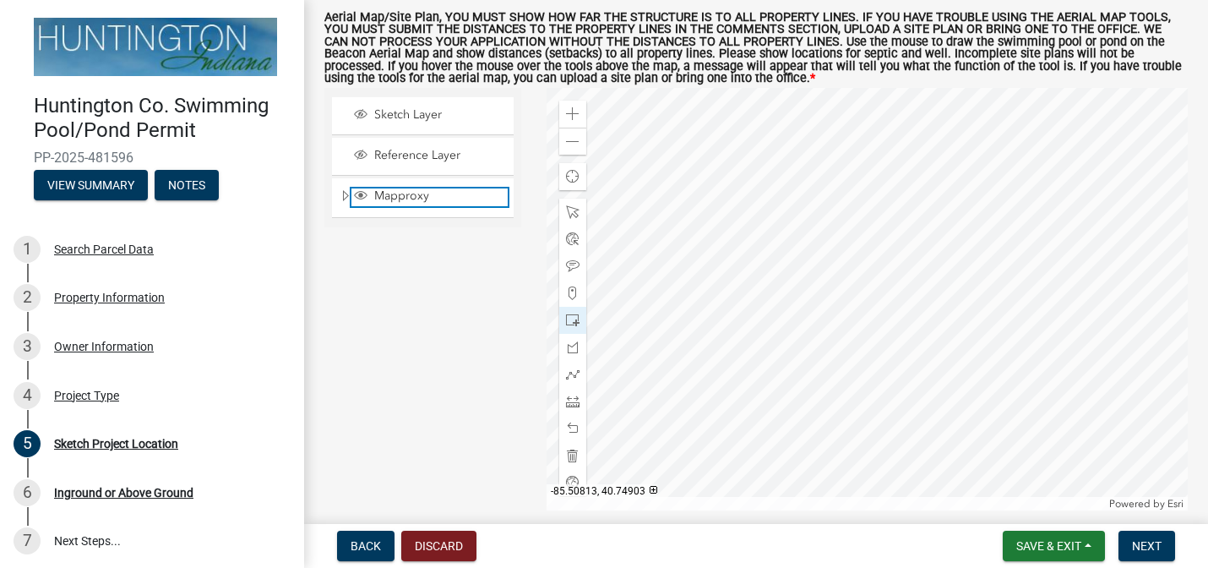
click at [394, 193] on span "Mapproxy" at bounding box center [439, 195] width 138 height 15
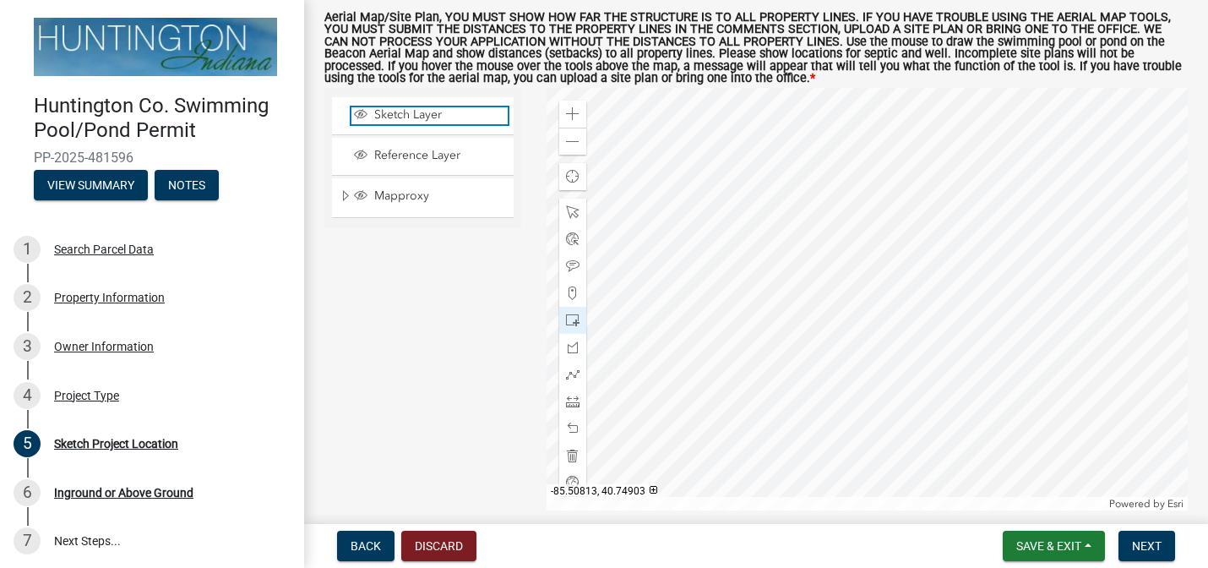
click at [398, 112] on span "Sketch Layer" at bounding box center [439, 114] width 138 height 15
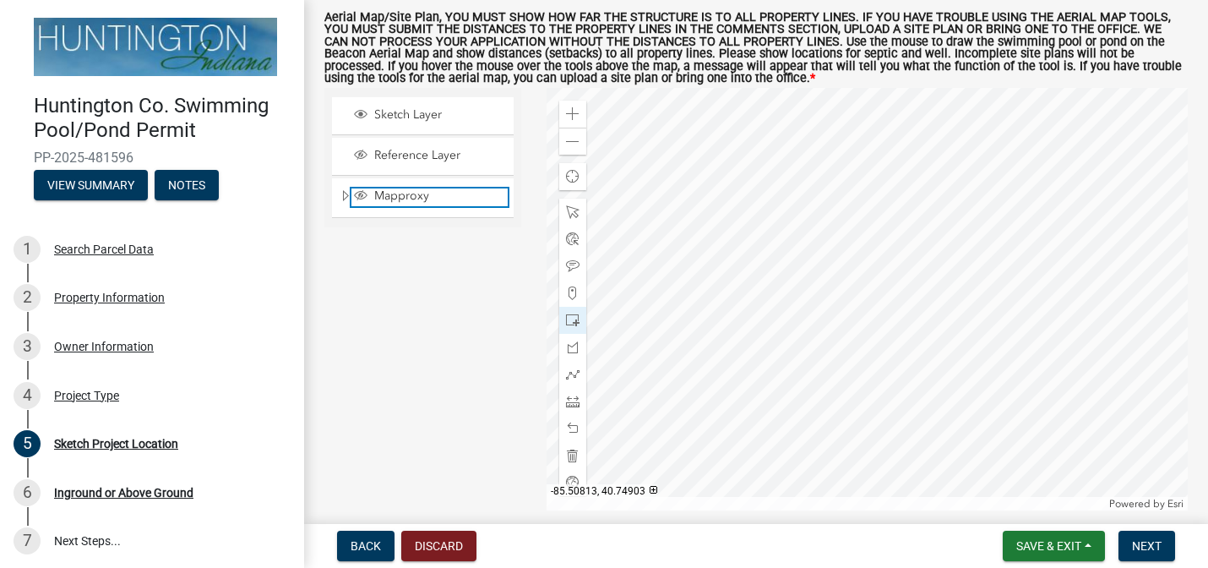
click at [397, 197] on span "Mapproxy" at bounding box center [439, 195] width 138 height 15
click at [1156, 548] on span "Next" at bounding box center [1147, 546] width 30 height 14
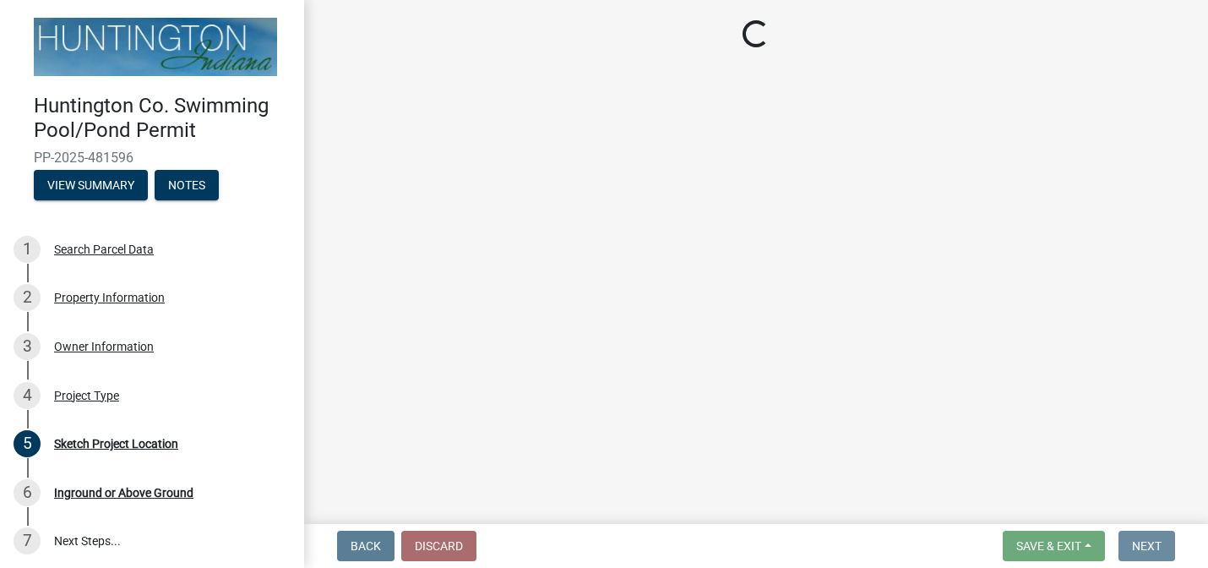
scroll to position [0, 0]
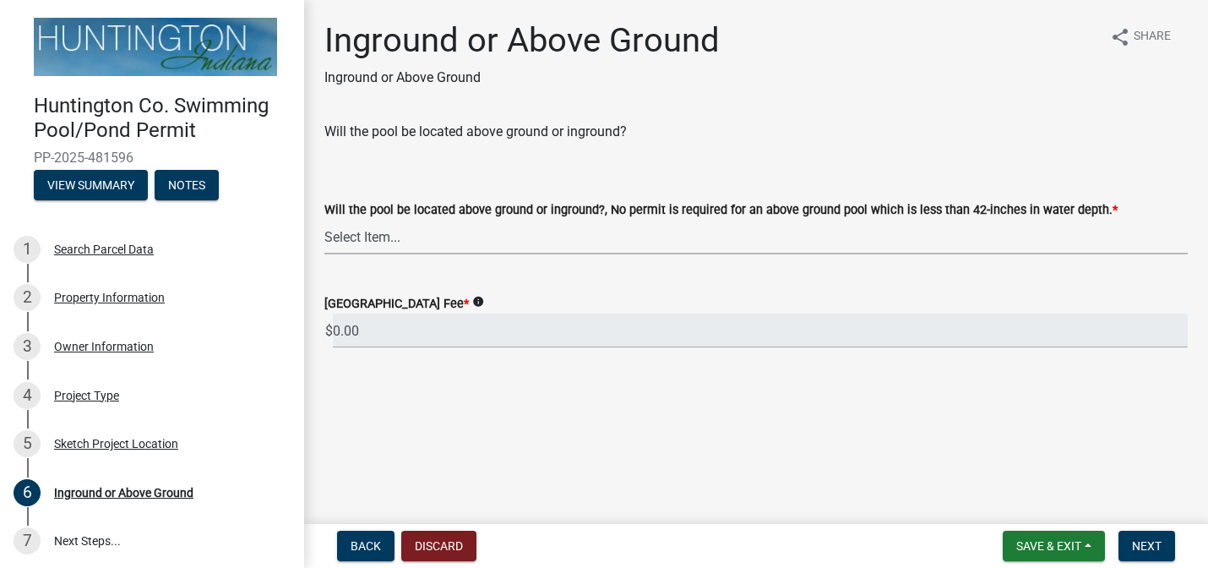
click at [888, 237] on select "Select Item... above ground inground" at bounding box center [756, 237] width 864 height 35
click at [324, 220] on select "Select Item... above ground inground" at bounding box center [756, 237] width 864 height 35
select select "923b4e7c-51de-4462-8d24-d9eeec0739f1"
click at [1145, 546] on span "Next" at bounding box center [1147, 546] width 30 height 14
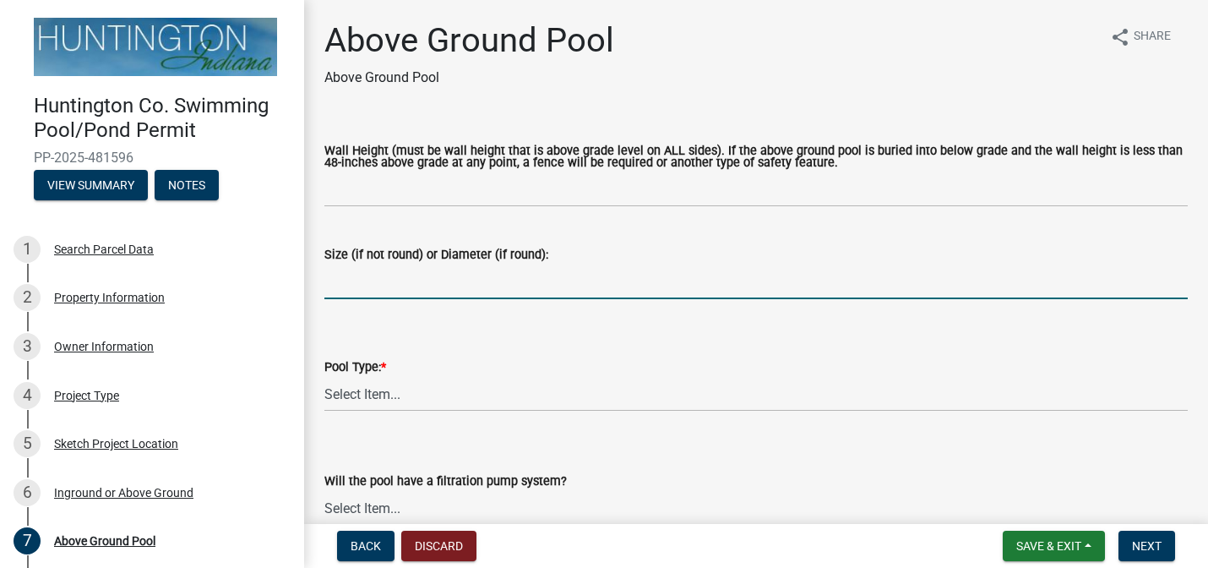
click at [641, 285] on input "Size (if not round) or Diameter (if round):" at bounding box center [756, 281] width 864 height 35
type input "27 feet round"
click at [571, 400] on select "Select Item... Easy Set (Portable) Permanent" at bounding box center [756, 394] width 864 height 35
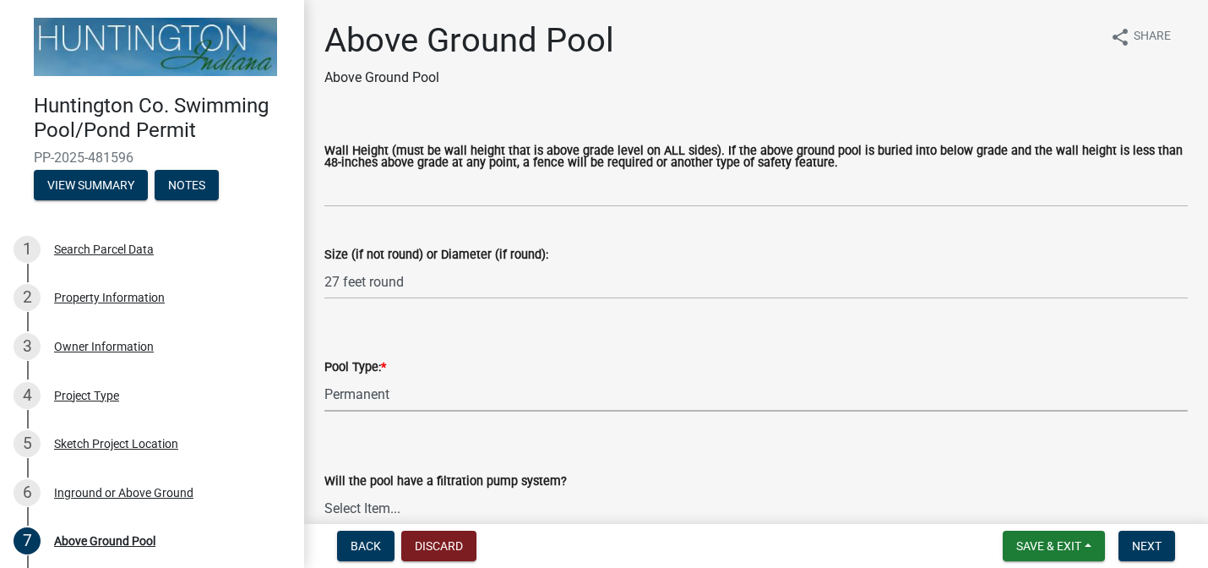
click at [324, 377] on select "Select Item... Easy Set (Portable) Permanent" at bounding box center [756, 394] width 864 height 35
select select "2687f336-860f-4c32-9f79-fdae343ee959"
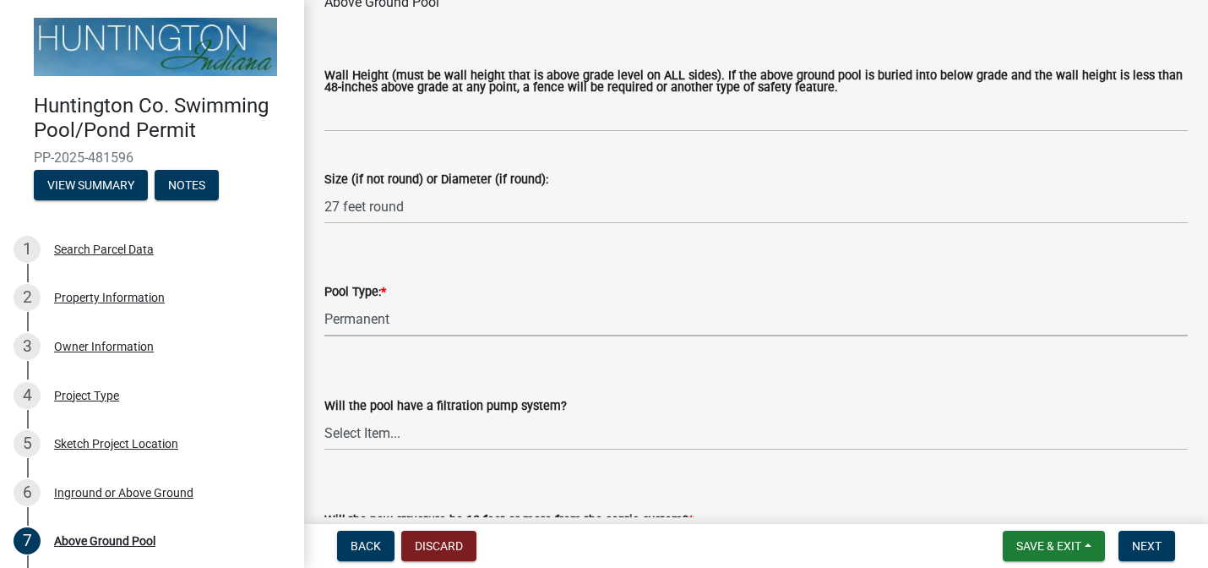
scroll to position [83, 0]
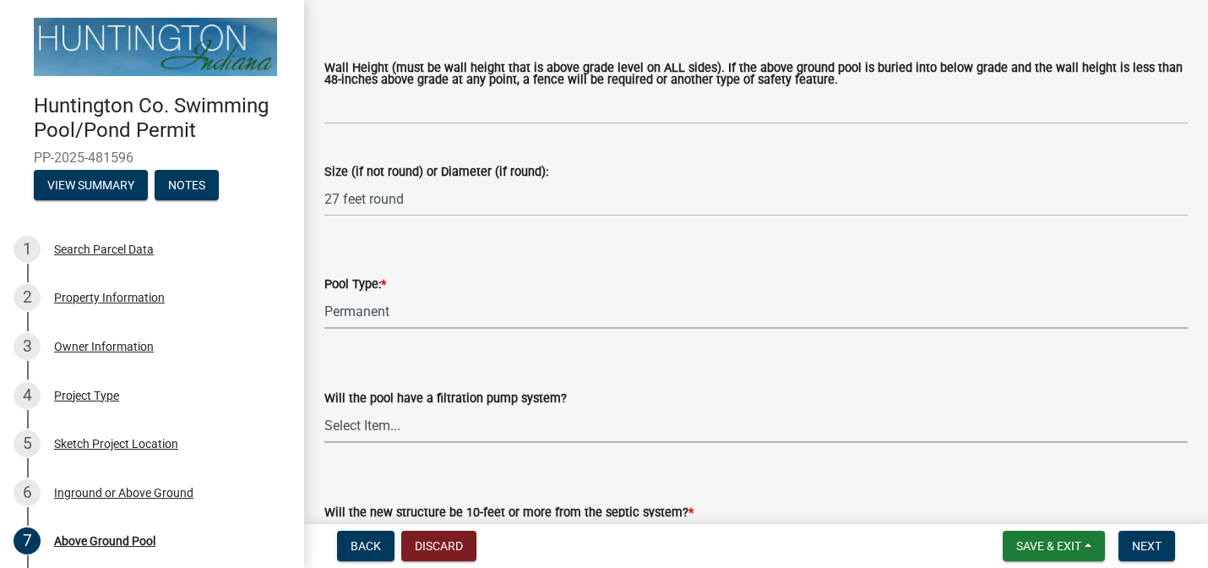
click at [517, 432] on select "Select Item... Yes (will require GFCI) No" at bounding box center [756, 425] width 864 height 35
click at [324, 408] on select "Select Item... Yes (will require GFCI) No" at bounding box center [756, 425] width 864 height 35
select select "43304ed7-64c9-4593-91a0-c10884efb10e"
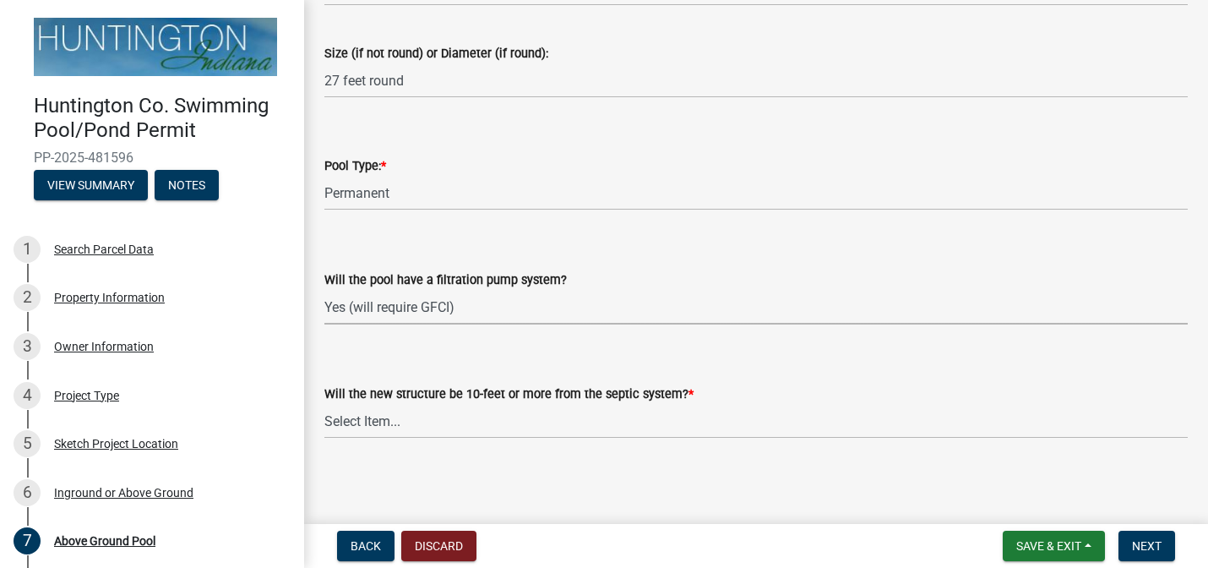
scroll to position [204, 0]
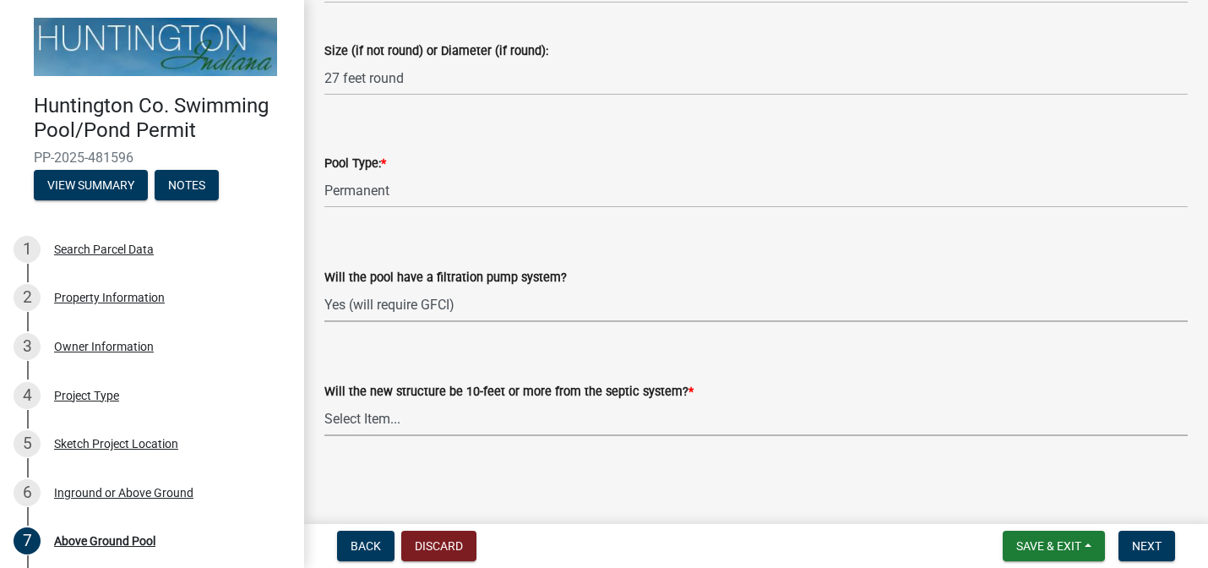
click at [529, 412] on select "Select Item... Yes No (Health Dept. approval needed) NA" at bounding box center [756, 418] width 864 height 35
click at [324, 401] on select "Select Item... Yes No (Health Dept. approval needed) NA" at bounding box center [756, 418] width 864 height 35
select select "2e22201e-c53d-46b9-bab9-c4e5b54f0f53"
click at [1146, 548] on span "Next" at bounding box center [1147, 546] width 30 height 14
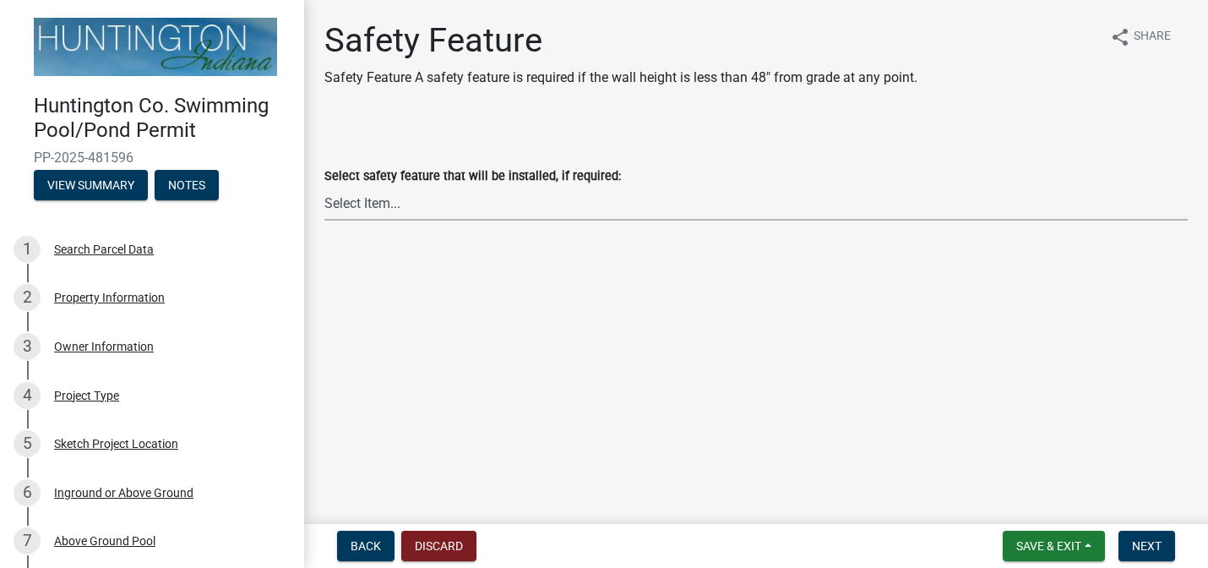
click at [736, 210] on select "Select Item... No safety feature needed (wall height is greater than 48-inches …" at bounding box center [756, 203] width 864 height 35
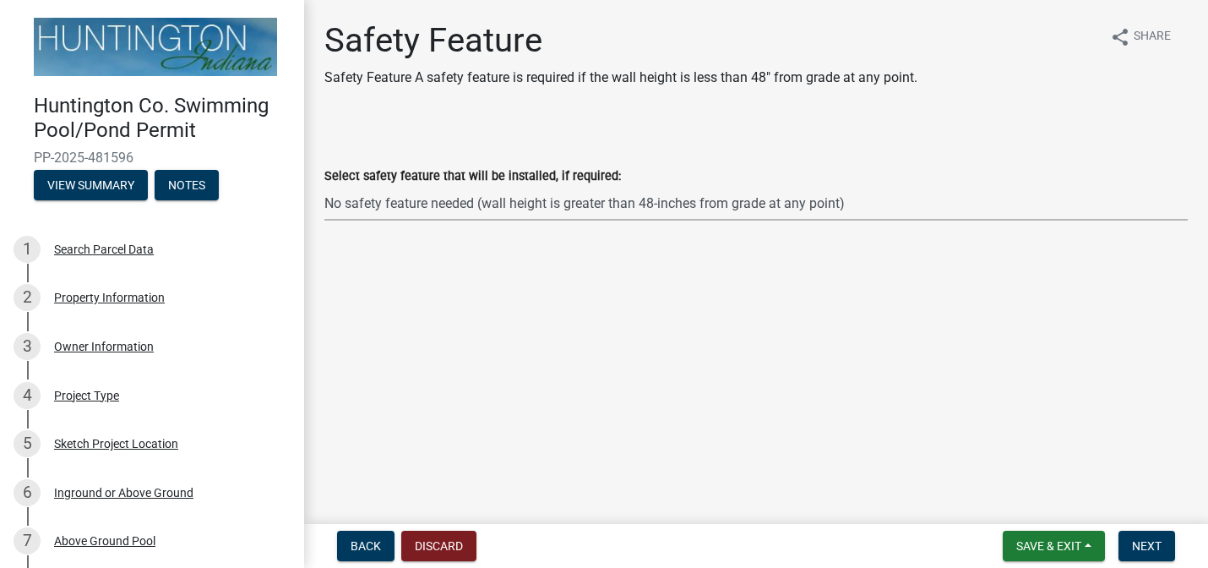
click at [324, 186] on select "Select Item... No safety feature needed (wall height is greater than 48-inches …" at bounding box center [756, 203] width 864 height 35
select select "b63de933-13a8-4a11-b569-004140b8ab3e"
click at [1153, 544] on span "Next" at bounding box center [1147, 546] width 30 height 14
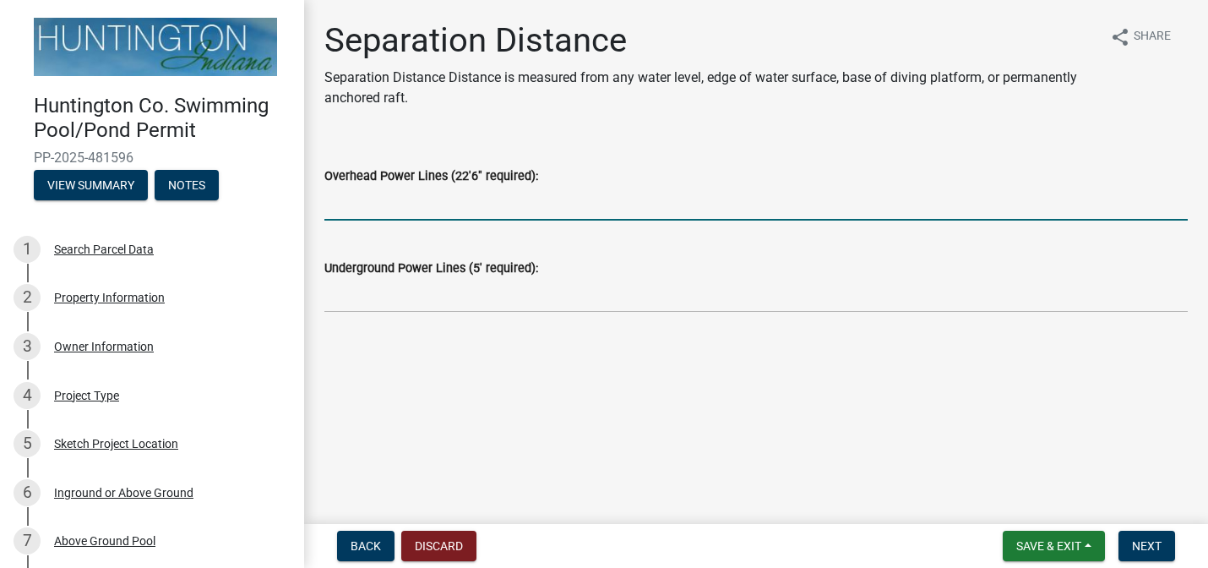
click at [892, 199] on input "Overhead Power Lines (22'6" required):" at bounding box center [756, 203] width 864 height 35
click at [865, 207] on input "Overhead Power Lines (22'6" required):" at bounding box center [756, 203] width 864 height 35
type input "none"
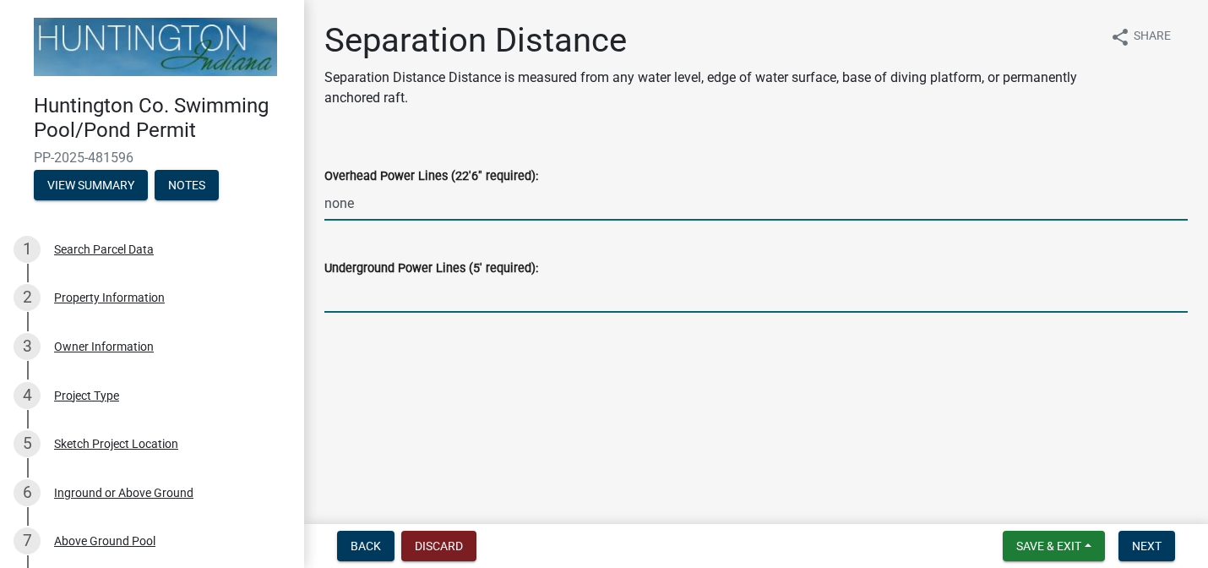
click at [756, 302] on input "Underground Power Lines (5' required):" at bounding box center [756, 295] width 864 height 35
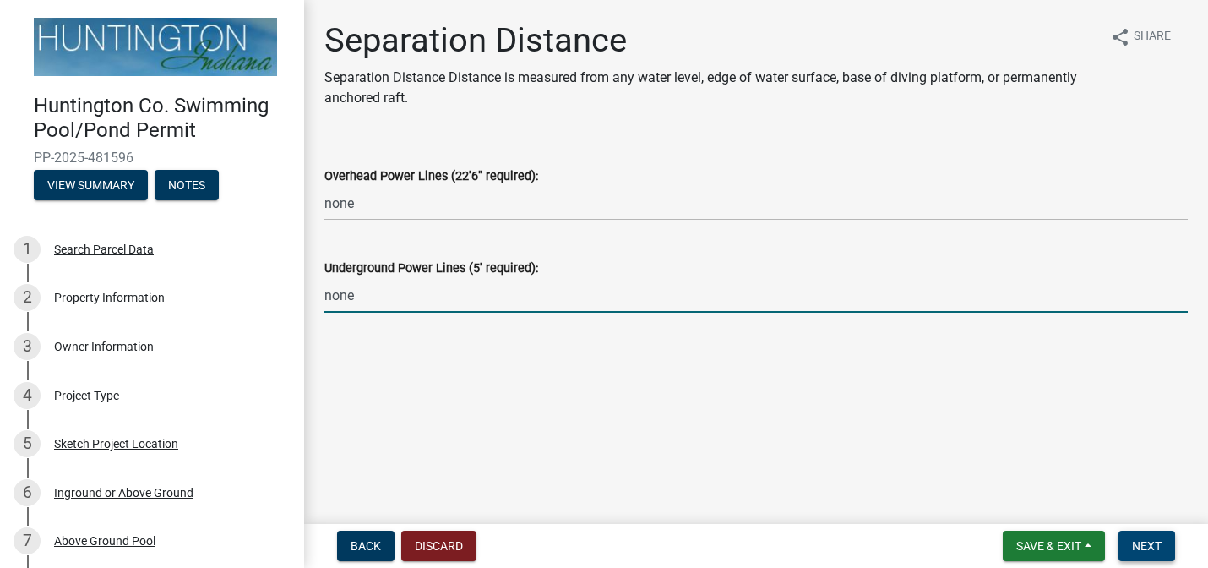
type input "none"
click at [1154, 548] on span "Next" at bounding box center [1147, 546] width 30 height 14
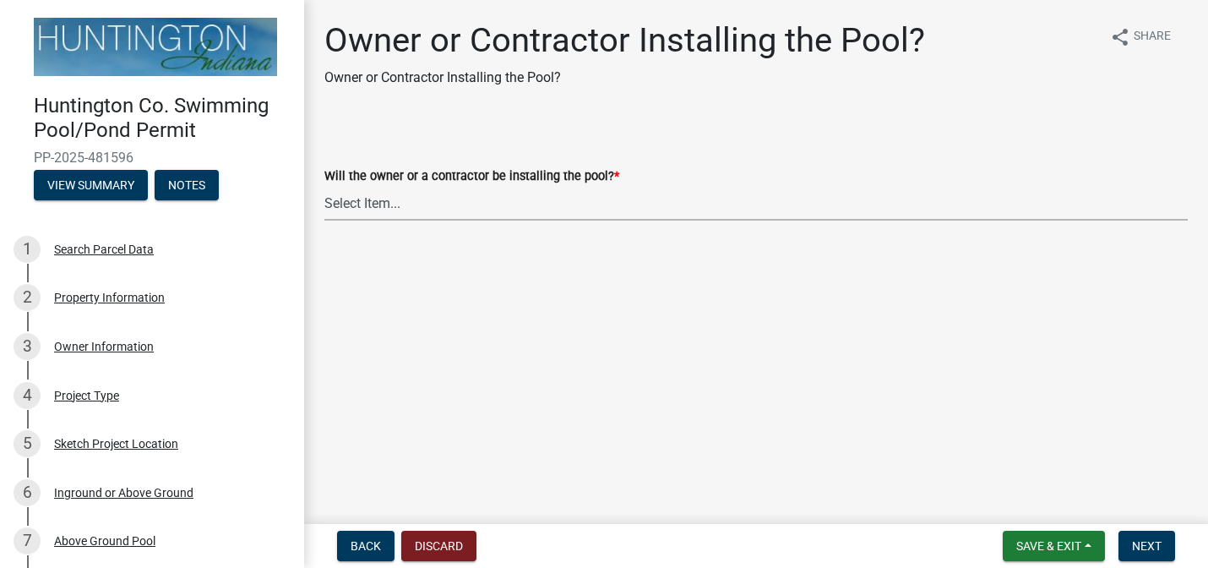
click at [733, 210] on select "Select Item... Owner Contractor" at bounding box center [756, 203] width 864 height 35
click at [324, 186] on select "Select Item... Owner Contractor" at bounding box center [756, 203] width 864 height 35
select select "93b7ab81-de3f-45a8-b814-92fabcc7ca65"
click at [1154, 540] on span "Next" at bounding box center [1147, 546] width 30 height 14
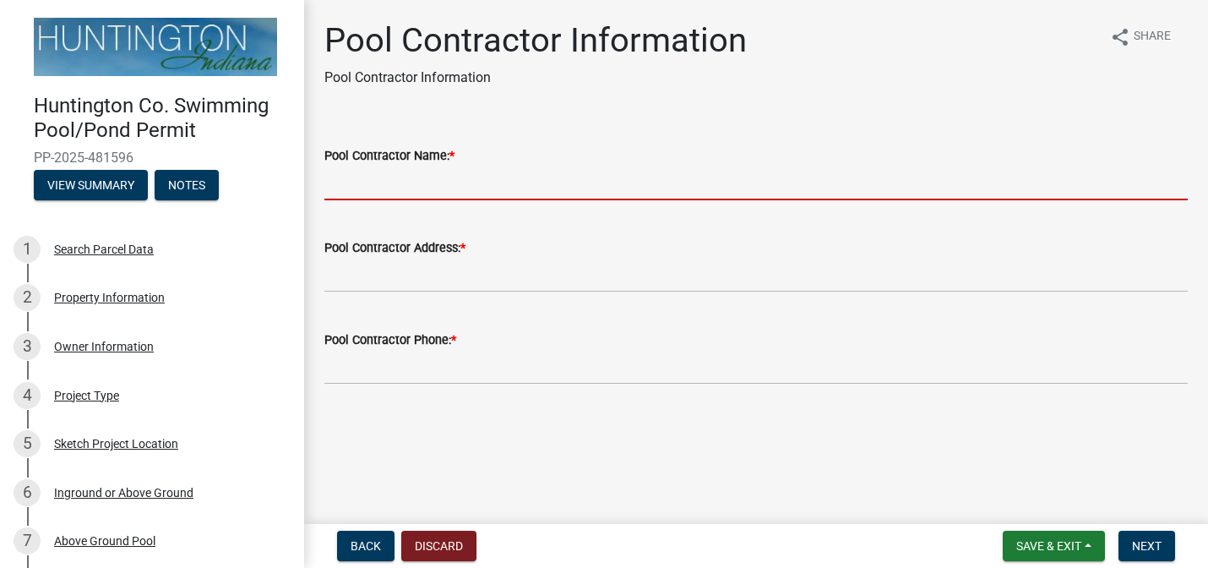
click at [775, 188] on input "Pool Contractor Name: *" at bounding box center [756, 183] width 864 height 35
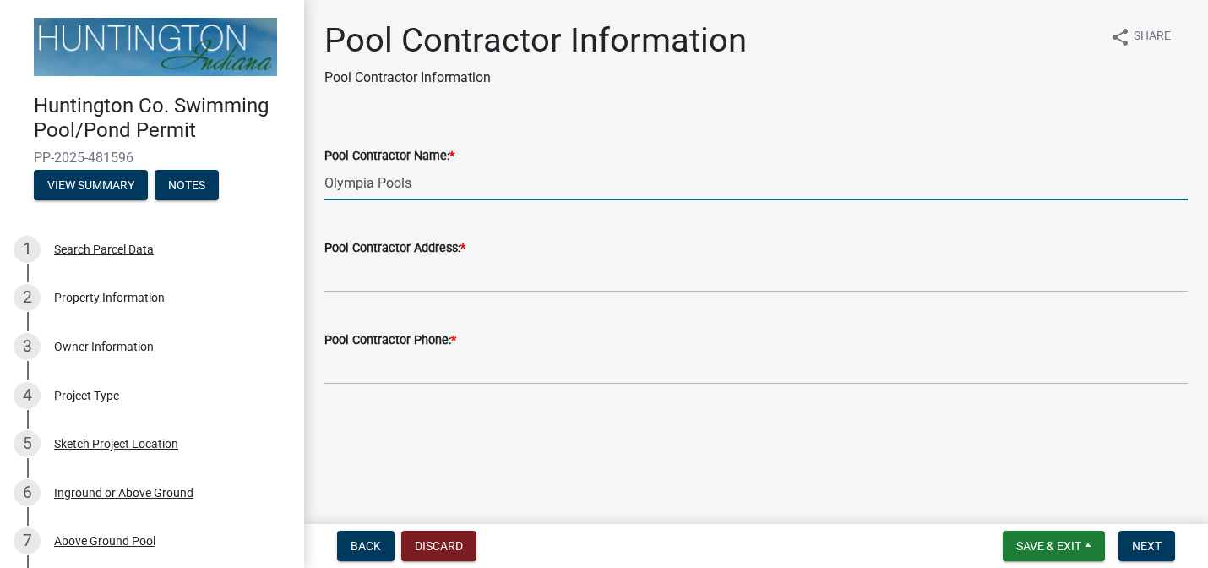
type input "Olympia Pools"
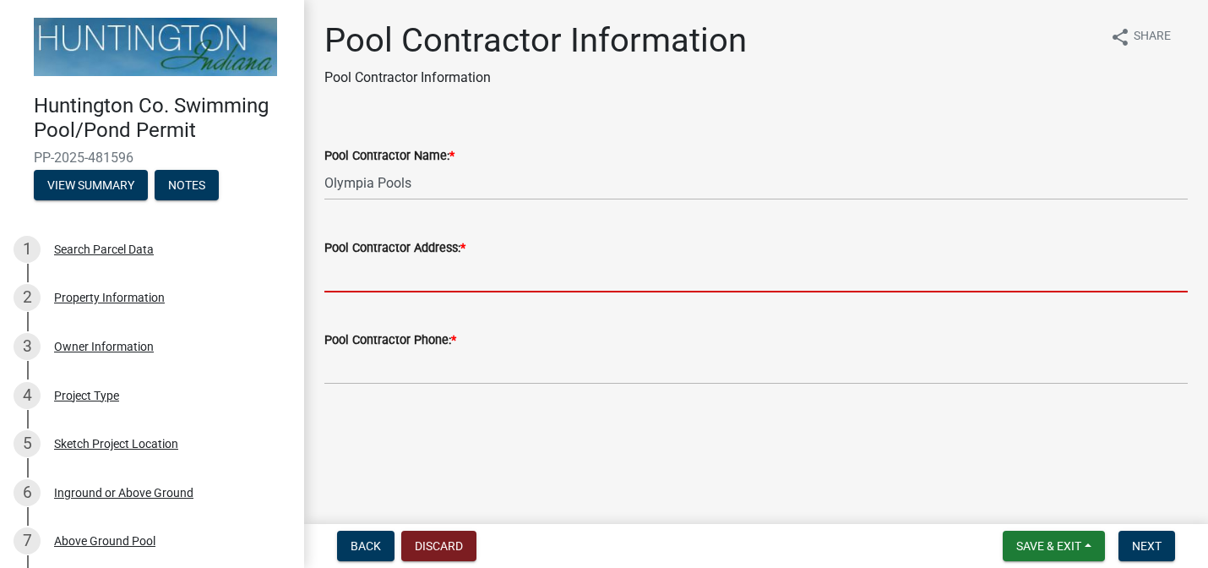
click at [698, 276] on input "Pool Contractor Address: *" at bounding box center [756, 275] width 864 height 35
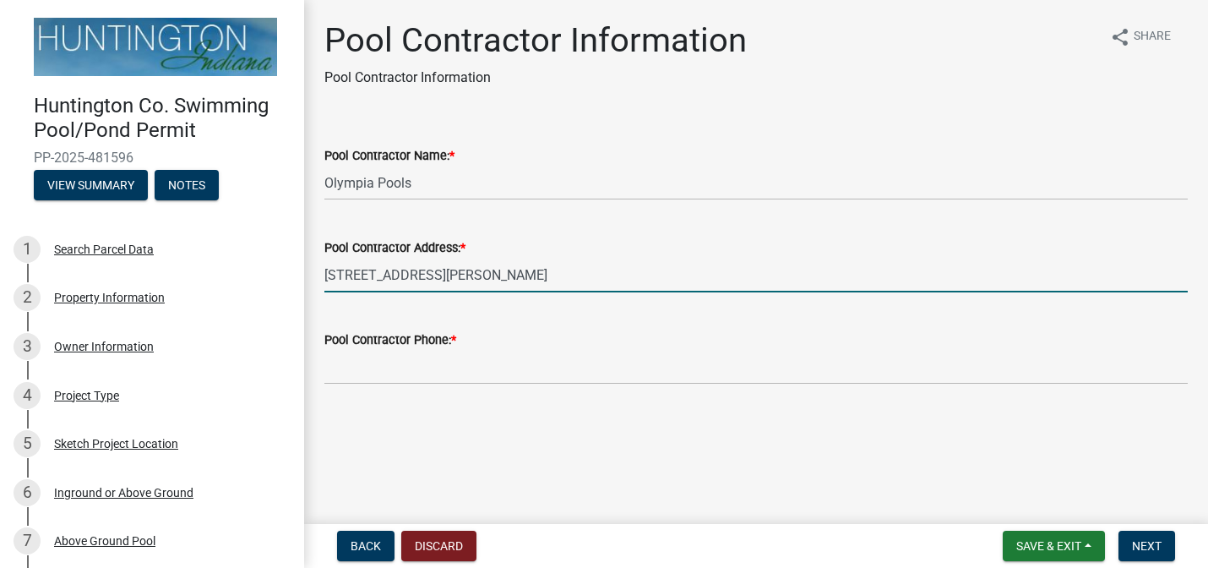
type input "[STREET_ADDRESS][PERSON_NAME]"
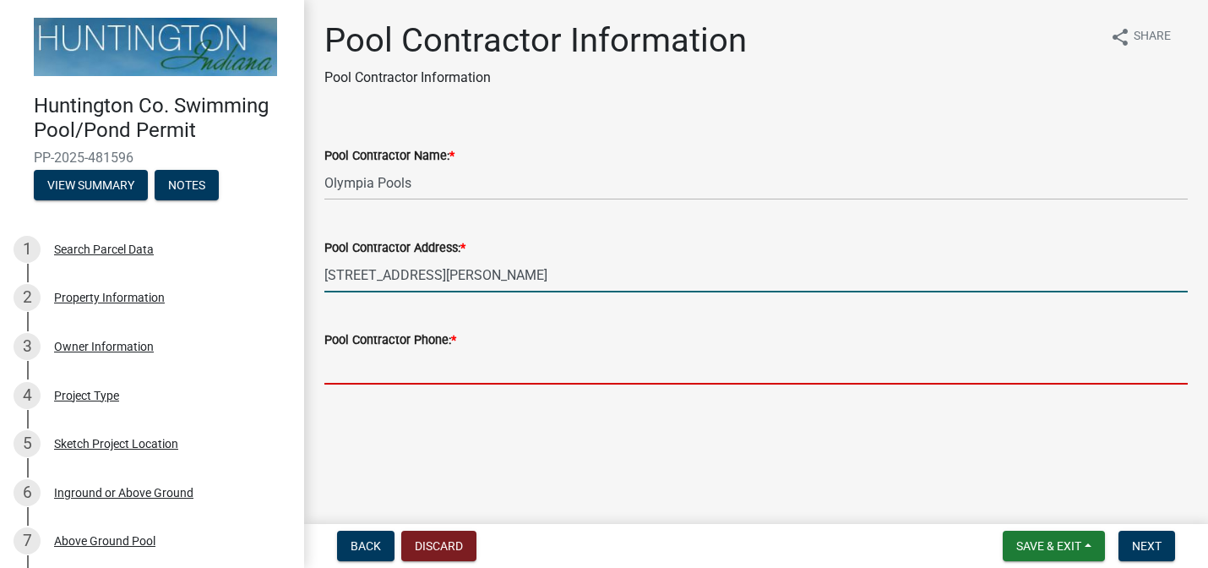
click at [467, 363] on input "Pool Contractor Phone: *" at bounding box center [756, 367] width 864 height 35
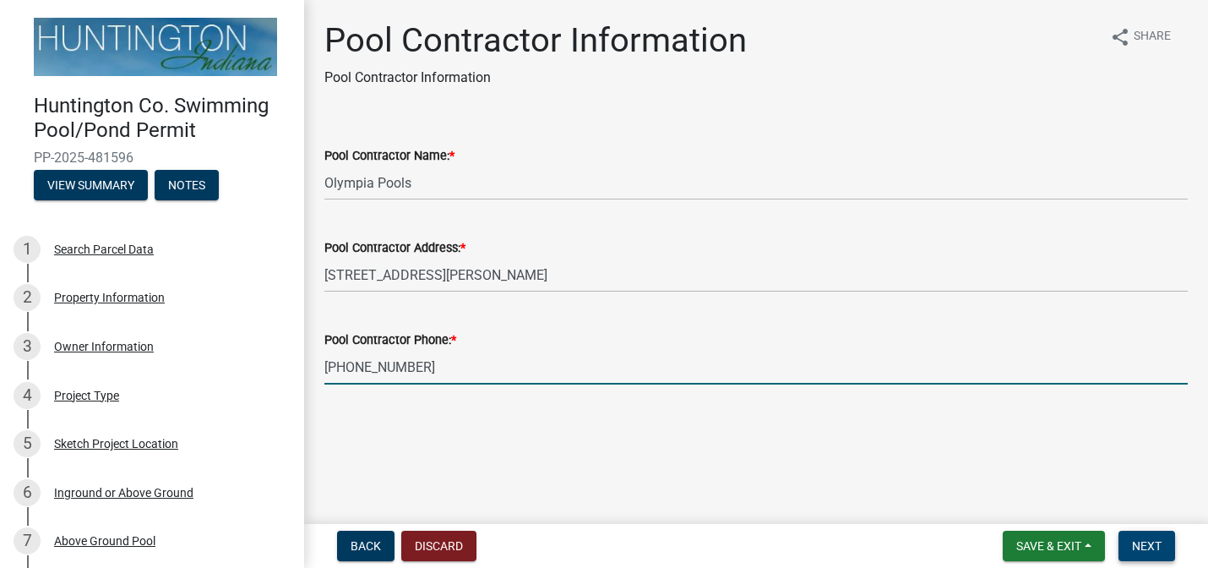
type input "[PHONE_NUMBER]"
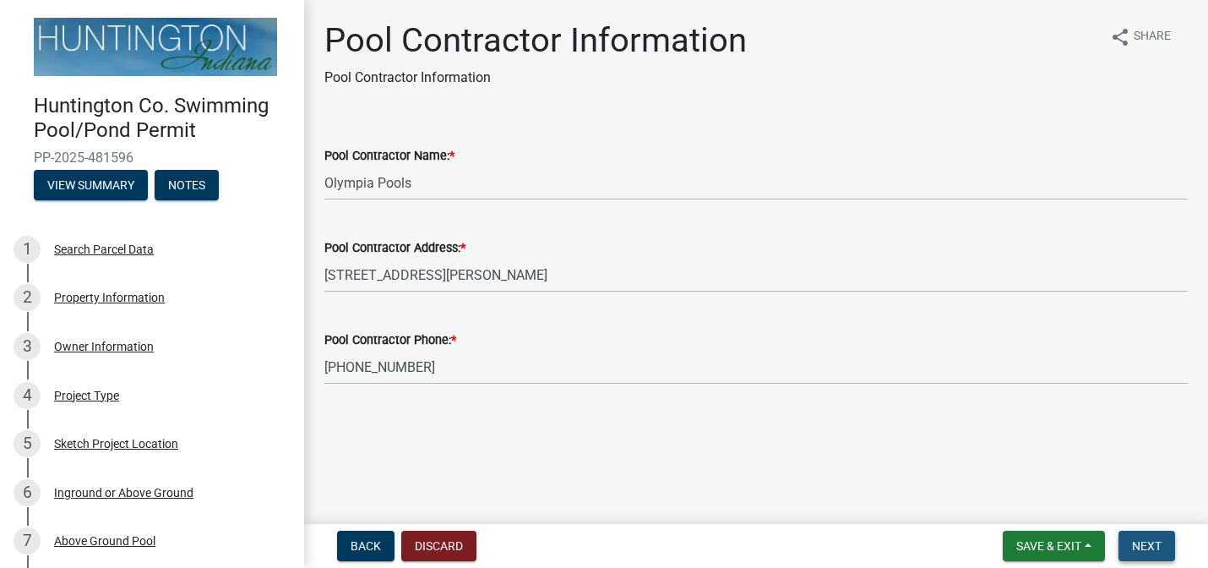
click at [1143, 542] on span "Next" at bounding box center [1147, 546] width 30 height 14
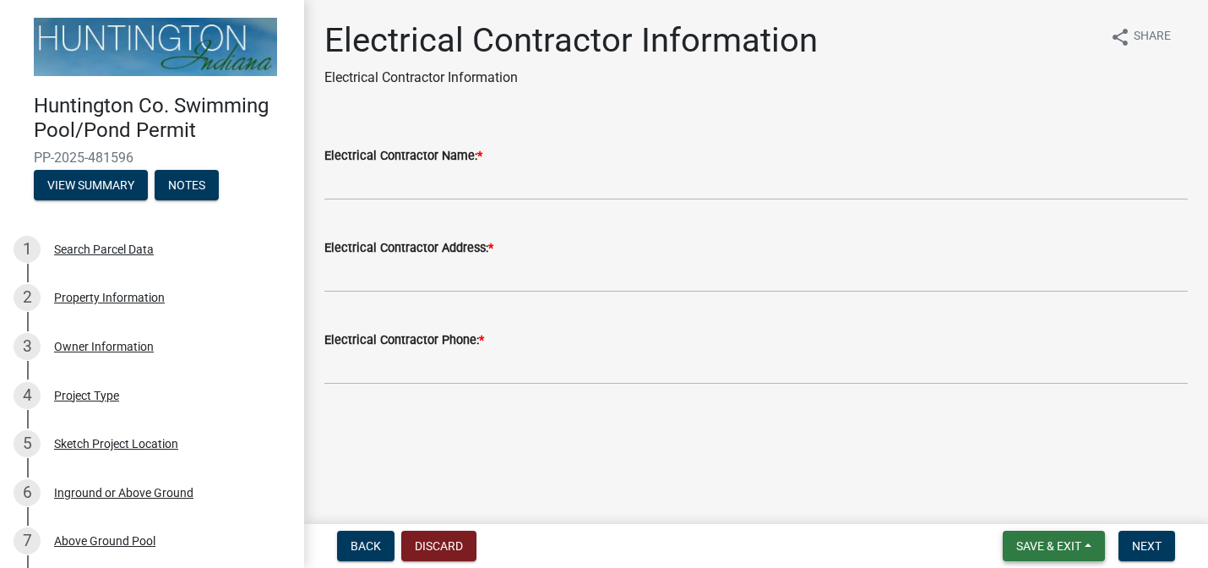
click at [1060, 544] on span "Save & Exit" at bounding box center [1049, 546] width 65 height 14
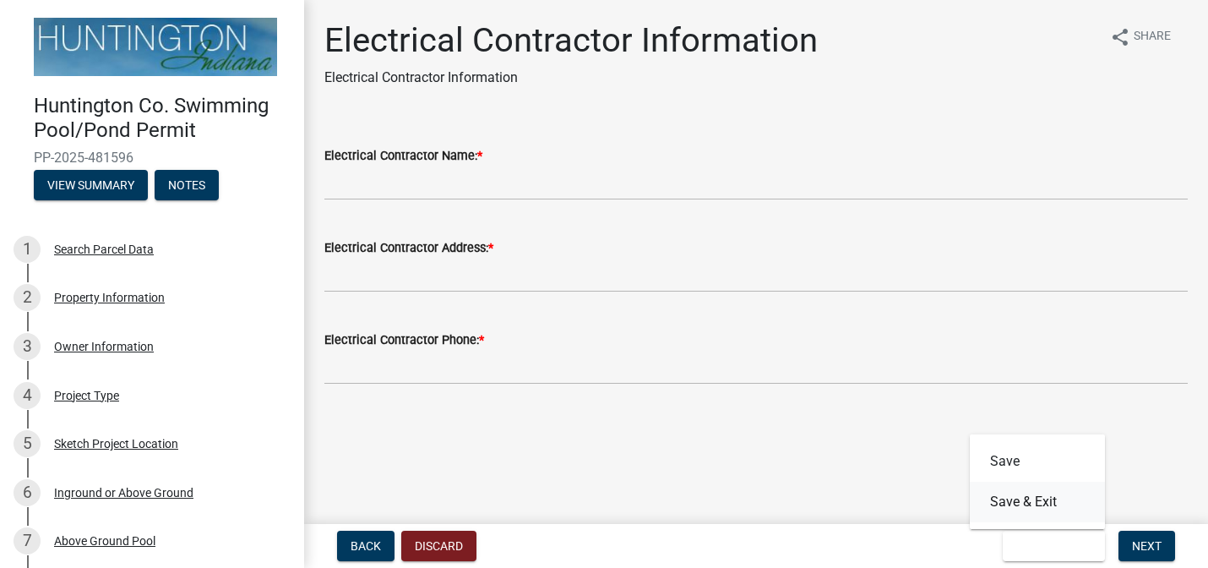
click at [1033, 500] on button "Save & Exit" at bounding box center [1037, 502] width 135 height 41
